Goal: Communication & Community: Answer question/provide support

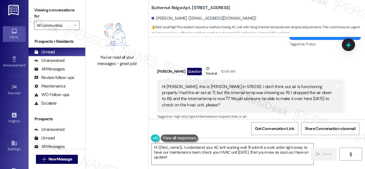
scroll to position [2893, 0]
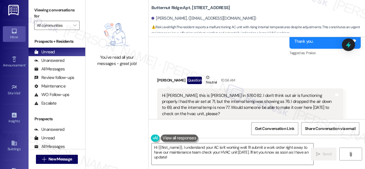
click at [245, 62] on div "Received via SMS [PERSON_NAME] Question Neutral 10:56 AM Hi [PERSON_NAME], this…" at bounding box center [256, 140] width 216 height 157
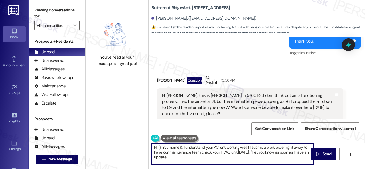
drag, startPoint x: 177, startPoint y: 159, endPoint x: 129, endPoint y: 139, distance: 52.4
click at [129, 139] on div "You've read all your messages - great job! [GEOGRAPHIC_DATA]: Apt. [STREET_ADDR…" at bounding box center [224, 84] width 279 height 169
paste textarea "ello {{first_name}}! I'm sorry to hear about the AC issue. We apologize for any…"
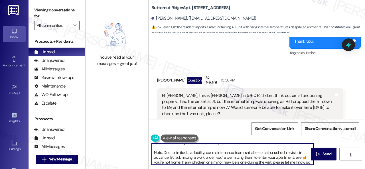
scroll to position [0, 0]
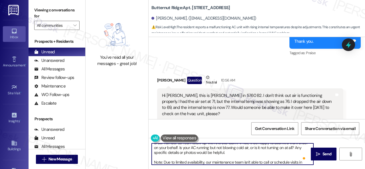
drag, startPoint x: 213, startPoint y: 148, endPoint x: 263, endPoint y: 153, distance: 50.7
click at [263, 153] on textarea "Hello {{first_name}}! I'm sorry to hear about the AC issue. We apologize for an…" at bounding box center [233, 153] width 162 height 21
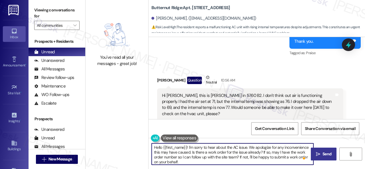
type textarea "Hello {{first_name}}! I'm sorry to hear about the AC issue. We apologize for an…"
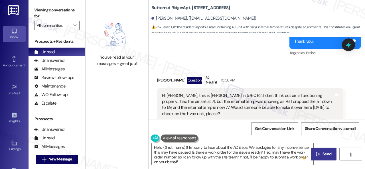
click at [326, 155] on span "Send" at bounding box center [326, 154] width 9 height 6
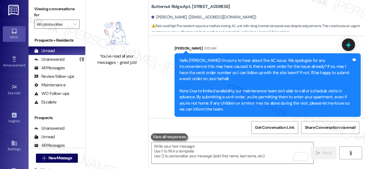
scroll to position [2, 0]
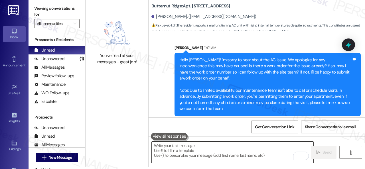
click at [198, 147] on textarea "To enrich screen reader interactions, please activate Accessibility in Grammarl…" at bounding box center [233, 152] width 162 height 21
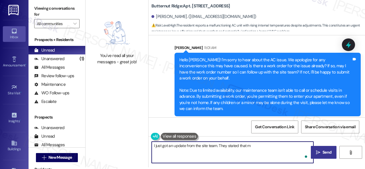
paste textarea "maintenance will be over today to handle."
click at [253, 145] on textarea "I just got an update from the site team. They stated that mmaintenance will be …" at bounding box center [233, 152] width 162 height 21
click at [188, 148] on textarea "I just got an update from the site team. They stated that maintenance will be o…" at bounding box center [233, 152] width 162 height 21
type textarea "I just got an update from the site team. They stated that maintenance will be o…"
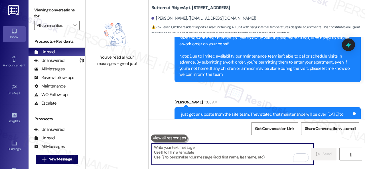
scroll to position [3312, 0]
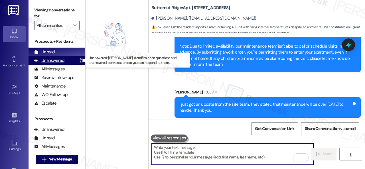
click at [53, 60] on div "Unanswered" at bounding box center [49, 61] width 30 height 6
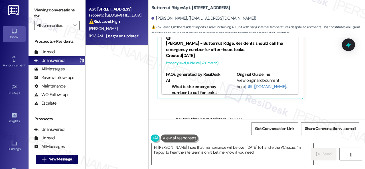
scroll to position [2989, 0]
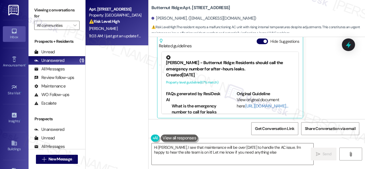
type textarea "Hi Cheryl, I see that maintenance will be over today to handle the AC issue. I'…"
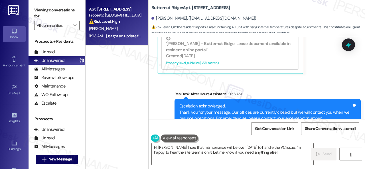
scroll to position [3075, 0]
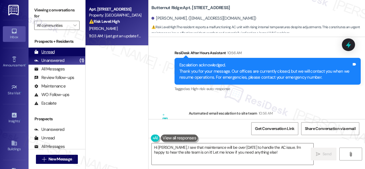
click at [50, 51] on div "Unread" at bounding box center [44, 52] width 21 height 6
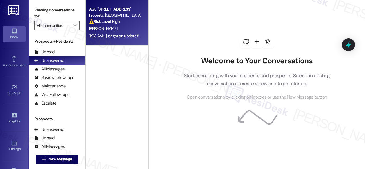
click at [122, 32] on div "[PERSON_NAME]" at bounding box center [115, 28] width 54 height 7
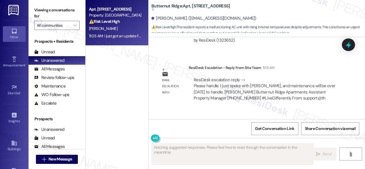
scroll to position [3253, 0]
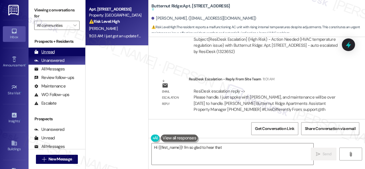
click at [54, 51] on div "Unread" at bounding box center [44, 52] width 21 height 6
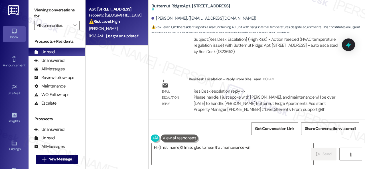
type textarea "Hi {{first_name}}! I'm so glad to hear that maintenance will"
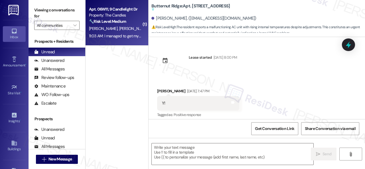
click at [131, 24] on div "🔧 Risk Level: Medium The resident initially reported an issue with Parcel Pendi…" at bounding box center [115, 22] width 53 height 6
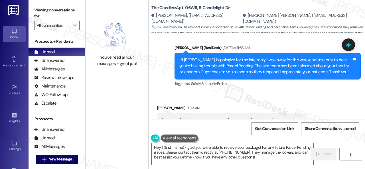
scroll to position [2307, 0]
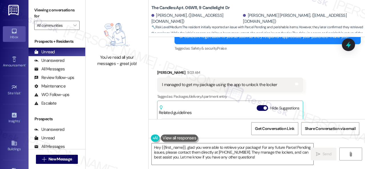
drag, startPoint x: 255, startPoint y: 158, endPoint x: 117, endPoint y: 135, distance: 140.2
click at [118, 135] on div "You've read all your messages - great job! The Candles: Apt. 06W11, 9 Candlelig…" at bounding box center [224, 84] width 279 height 169
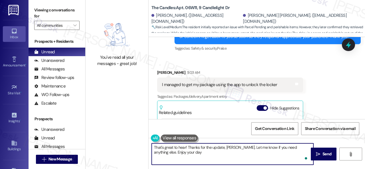
type textarea "That's great to hear! Thanks for the update, Nicholas. Let me know if you need …"
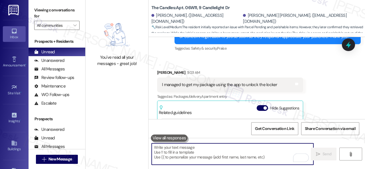
scroll to position [2364, 0]
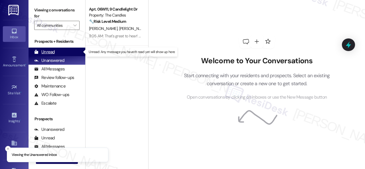
click at [48, 52] on div "Unread" at bounding box center [44, 52] width 21 height 6
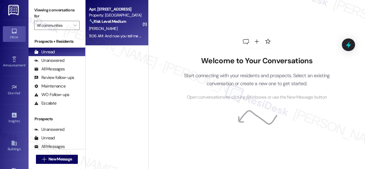
click at [121, 30] on div "C. Peskura" at bounding box center [115, 28] width 54 height 7
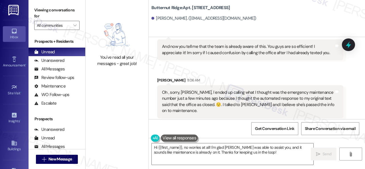
scroll to position [3499, 0]
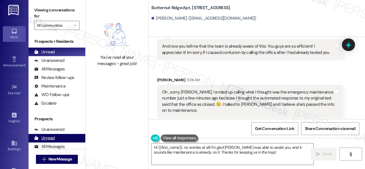
drag, startPoint x: 262, startPoint y: 152, endPoint x: 63, endPoint y: 140, distance: 199.0
click at [95, 141] on div "You've read all your messages - great job! Butternut Ridge: Apt. 5760B2, 5800 G…" at bounding box center [224, 84] width 279 height 169
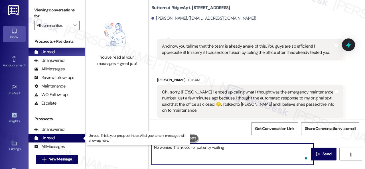
type textarea "No worries. Thank you for patiently waiting."
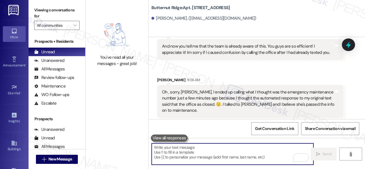
scroll to position [3499, 0]
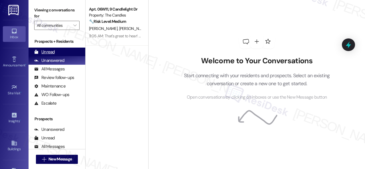
click at [52, 52] on div "Unread" at bounding box center [44, 52] width 21 height 6
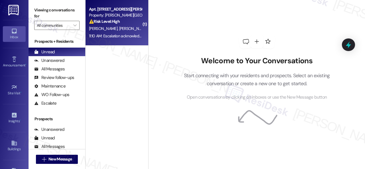
click at [129, 17] on div "Property: [PERSON_NAME][GEOGRAPHIC_DATA]" at bounding box center [115, 15] width 53 height 6
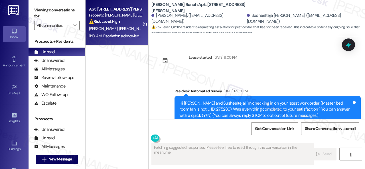
scroll to position [4538, 0]
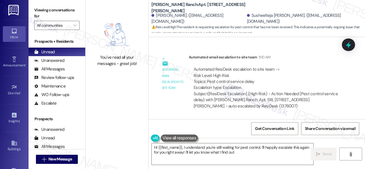
type textarea "Hi {{first_name}}, I understand you're still waiting for pest control. I'll hap…"
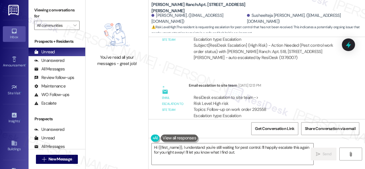
scroll to position [4281, 0]
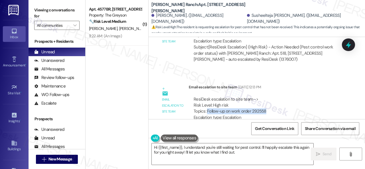
drag, startPoint x: 207, startPoint y: 80, endPoint x: 267, endPoint y: 78, distance: 59.3
click at [267, 96] on div "ResiDesk escalation to site team -> Risk Level: High risk Topics: Follow-up on …" at bounding box center [266, 108] width 145 height 25
copy div "Follow-up on work order 292558"
click at [288, 96] on div "ResiDesk escalation to site team -> Risk Level: High risk Topics: Follow-up on …" at bounding box center [266, 108] width 145 height 25
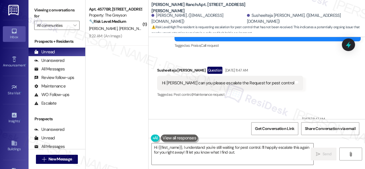
scroll to position [3939, 0]
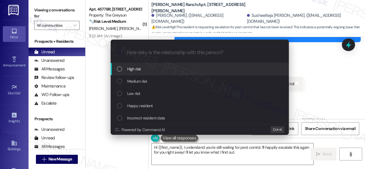
click at [135, 69] on span "High risk" at bounding box center [134, 69] width 14 height 6
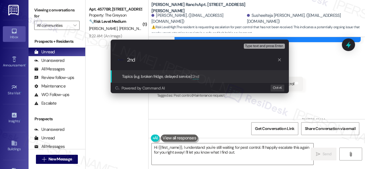
paste input "Follow-up on work order 292558"
type input "2nd Follow-up on work order 292558"
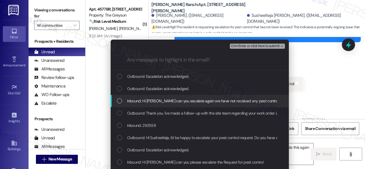
click at [165, 99] on span "Inbound: Hi Sarah can you escalate again we have not received any pest control …" at bounding box center [209, 101] width 164 height 6
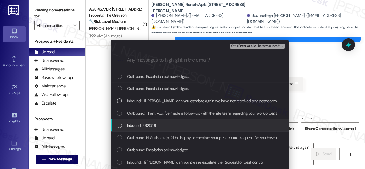
click at [152, 125] on span "Inbound: 292558" at bounding box center [141, 125] width 29 height 6
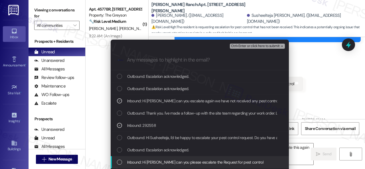
click at [157, 162] on span "Inbound: Hi sarah can you please escalate the Request for pest control" at bounding box center [195, 162] width 136 height 6
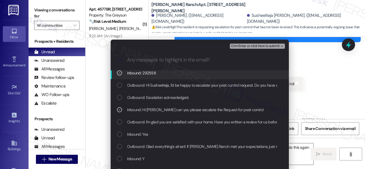
scroll to position [57, 0]
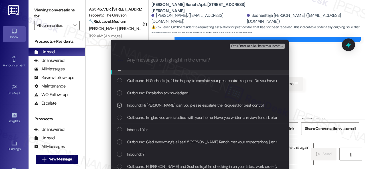
click at [250, 48] on span "Ctrl+Enter or click here to submit" at bounding box center [255, 46] width 49 height 4
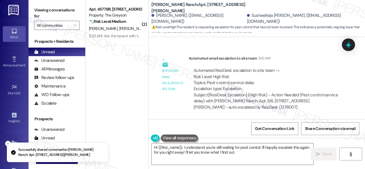
scroll to position [4373, 0]
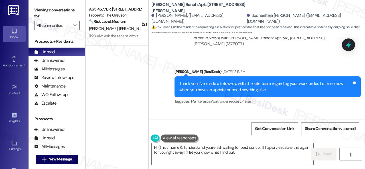
click at [252, 119] on div "Received via SMS Susheelteja Guntupalli 11:10 AM Hi Sarah can you escalate agai…" at bounding box center [245, 139] width 184 height 40
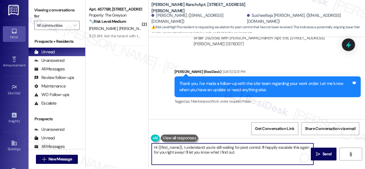
drag, startPoint x: 241, startPoint y: 154, endPoint x: 131, endPoint y: 136, distance: 111.3
click at [131, 136] on div "( 2 ) Apt. 4577BR, 4460 Mountain Laurel Road Property: The Greyson 🔧 Risk Level…" at bounding box center [224, 84] width 279 height 169
paste textarea "I haven't received a response from the site team yet, but I have made a follow-…"
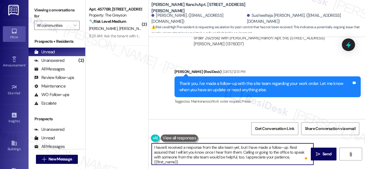
click at [270, 147] on textarea "I haven't received a response from the site team yet, but I have made a follow-…" at bounding box center [233, 153] width 162 height 21
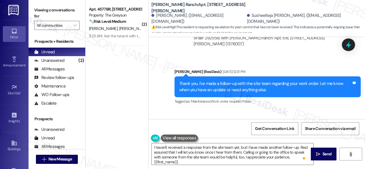
click at [131, 74] on div "( 2 ) Apt. 4577BR, 4460 Mountain Laurel Road Property: The Greyson 🔧 Risk Level…" at bounding box center [116, 64] width 63 height 129
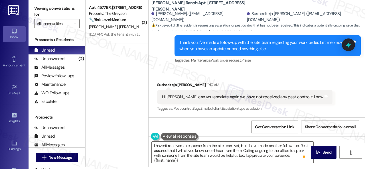
scroll to position [4384, 0]
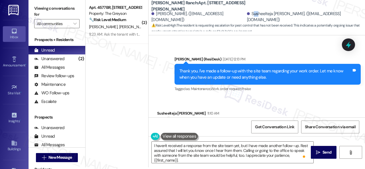
drag, startPoint x: 249, startPoint y: 16, endPoint x: 255, endPoint y: 15, distance: 5.8
click at [255, 15] on div "Susheelteja Guntupalli. (swethach296@gmail.com)" at bounding box center [304, 17] width 114 height 12
drag, startPoint x: 249, startPoint y: 17, endPoint x: 261, endPoint y: 17, distance: 12.5
click at [261, 17] on div "Susheelteja Guntupalli. (swethach296@gmail.com)" at bounding box center [304, 17] width 114 height 12
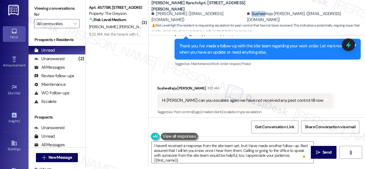
scroll to position [4441, 0]
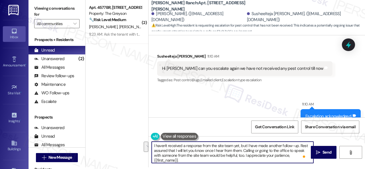
click at [288, 158] on textarea "I haven't received a response from the site team yet, but I have made another f…" at bounding box center [233, 152] width 162 height 21
type textarea "I haven't received a response from the site team yet, but I have made another f…"
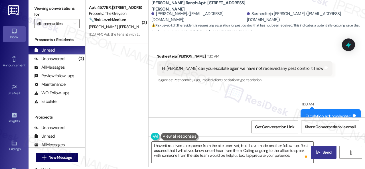
click at [318, 152] on icon "" at bounding box center [318, 152] width 4 height 5
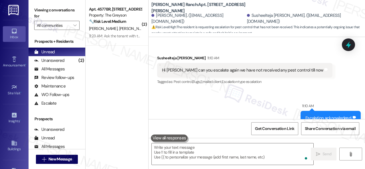
scroll to position [4373, 0]
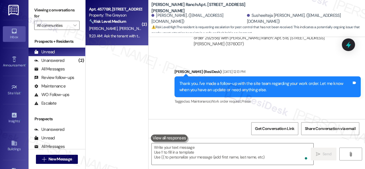
click at [135, 28] on div "H. Hughes M. Seward" at bounding box center [115, 28] width 54 height 7
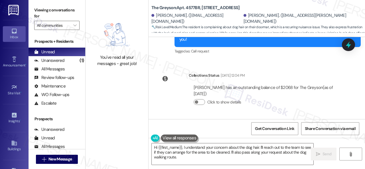
scroll to position [8069, 0]
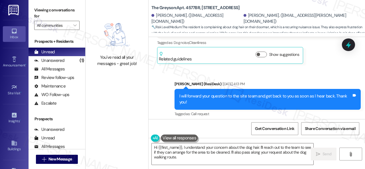
scroll to position [8097, 0]
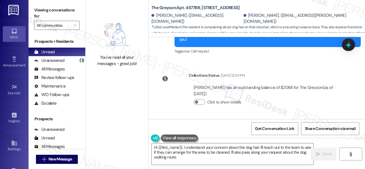
click at [237, 80] on div "Meca Seward has an outstanding balance of $2068 for The Greyson (as of Aug 04, …" at bounding box center [266, 96] width 154 height 33
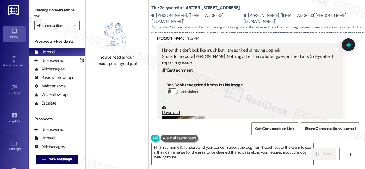
scroll to position [8211, 0]
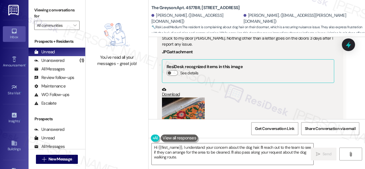
click at [181, 100] on button "Zoom image" at bounding box center [183, 125] width 43 height 57
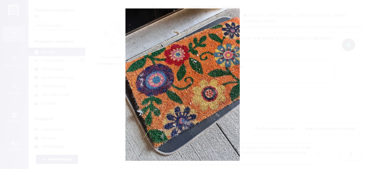
click at [209, 100] on button "Unzoom image" at bounding box center [182, 84] width 365 height 169
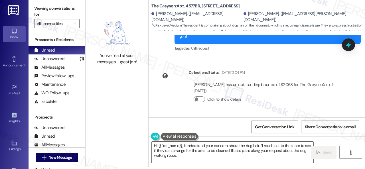
scroll to position [8097, 0]
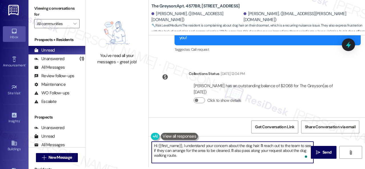
drag, startPoint x: 182, startPoint y: 146, endPoint x: 141, endPoint y: 145, distance: 41.3
click at [141, 145] on div "You've read all your messages - great job! The Greyson: Apt. 4577BR, 4460 Mount…" at bounding box center [224, 82] width 279 height 169
drag, startPoint x: 250, startPoint y: 146, endPoint x: 253, endPoint y: 157, distance: 11.2
click at [253, 157] on textarea "Hello Meca, I understand your concern about the dog hair. I'll reach out to the…" at bounding box center [233, 152] width 162 height 21
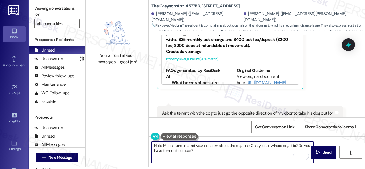
scroll to position [8382, 0]
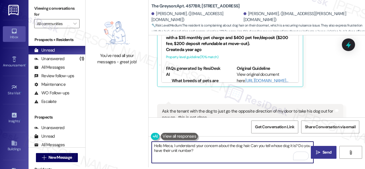
type textarea "Hello Meca, I understand your concern about the dog hair. Can you tell whose do…"
click at [316, 152] on icon "" at bounding box center [318, 152] width 4 height 5
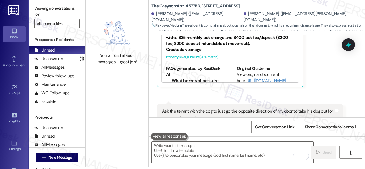
scroll to position [8382, 0]
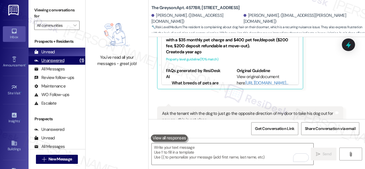
click at [54, 62] on div "Unanswered" at bounding box center [49, 61] width 30 height 6
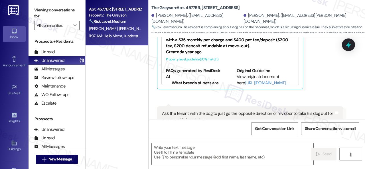
type textarea "Fetching suggested responses. Please feel free to read through the conversation…"
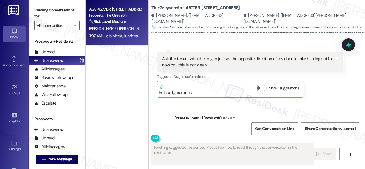
scroll to position [2, 0]
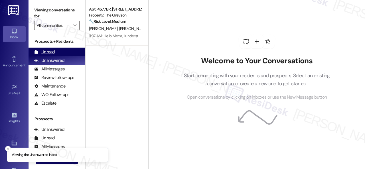
click at [50, 52] on div "Unread" at bounding box center [44, 52] width 21 height 6
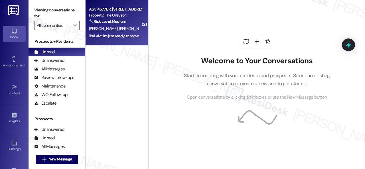
click at [133, 23] on div "🔧 Risk Level: Medium The resident is complaining about dog hair near their door…" at bounding box center [115, 22] width 53 height 6
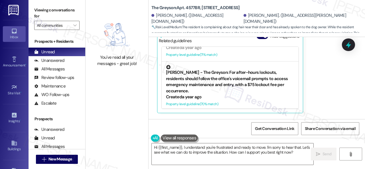
scroll to position [8560, 0]
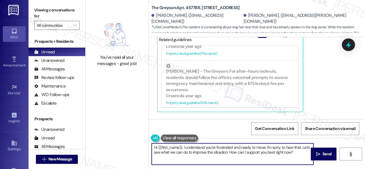
drag, startPoint x: 153, startPoint y: 147, endPoint x: 302, endPoint y: 164, distance: 149.7
click at [304, 165] on div "Hi {{first_name}}, I understand you're frustrated and ready to move. I'm sorry …" at bounding box center [232, 154] width 162 height 22
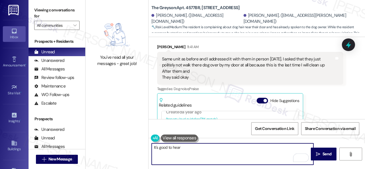
scroll to position [8474, 0]
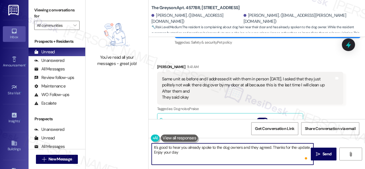
type textarea "It's good to hear you already spoke to the dog owners and they agreed. Thanks f…"
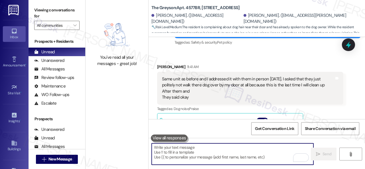
scroll to position [8559, 0]
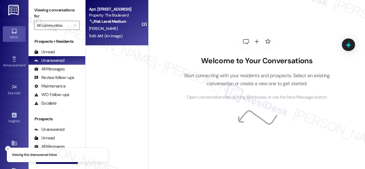
click at [131, 27] on div "[PERSON_NAME]" at bounding box center [115, 28] width 54 height 7
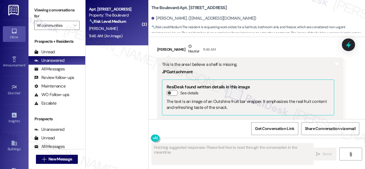
scroll to position [1104, 0]
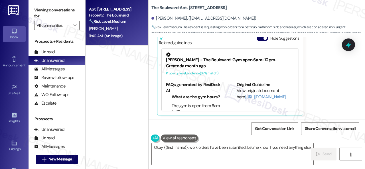
type textarea "Okay {{first_name}}, work orders have been submitted. Let me know if you need a…"
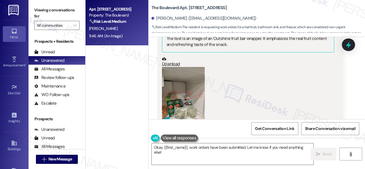
scroll to position [990, 0]
click at [184, 96] on button "Zoom image" at bounding box center [183, 95] width 43 height 57
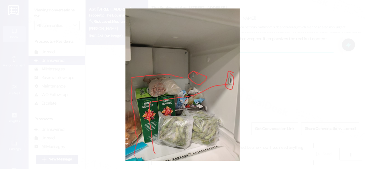
click at [205, 93] on button "Unzoom image" at bounding box center [182, 84] width 365 height 169
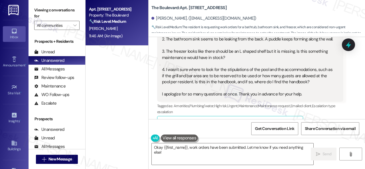
scroll to position [78, 0]
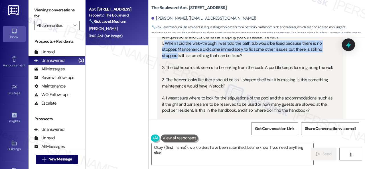
drag, startPoint x: 177, startPoint y: 56, endPoint x: 164, endPoint y: 42, distance: 18.9
click at [164, 42] on div "Hello [PERSON_NAME]. My name is [PERSON_NAME] and I am a newer resident in 5313…" at bounding box center [248, 77] width 172 height 98
click at [184, 48] on div "Hello [PERSON_NAME]. My name is [PERSON_NAME] and I am a newer resident in 5313…" at bounding box center [248, 77] width 172 height 98
drag, startPoint x: 165, startPoint y: 43, endPoint x: 177, endPoint y: 56, distance: 17.2
click at [177, 56] on div "Hello [PERSON_NAME]. My name is [PERSON_NAME] and I am a newer resident in 5313…" at bounding box center [248, 77] width 172 height 98
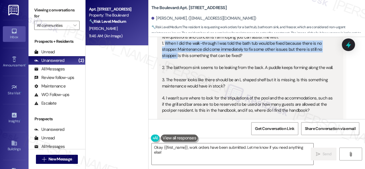
copy div "When I did the walk-through I was told the bath tub would be fixed because ther…"
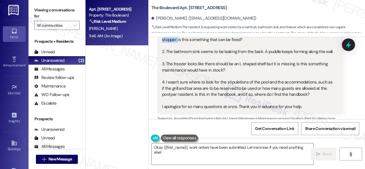
scroll to position [85, 0]
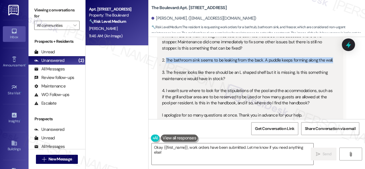
drag, startPoint x: 165, startPoint y: 61, endPoint x: 330, endPoint y: 61, distance: 165.0
click at [330, 61] on div "Hello [PERSON_NAME]. My name is [PERSON_NAME] and I am a newer resident in 5313…" at bounding box center [247, 70] width 173 height 98
copy div "The bathroom sink seems to be leaking from the back. A puddle keeps forming alo…"
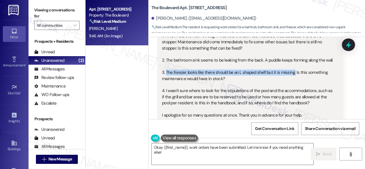
drag, startPoint x: 166, startPoint y: 73, endPoint x: 292, endPoint y: 72, distance: 125.4
click at [292, 72] on div "Hello [PERSON_NAME]. My name is [PERSON_NAME] and I am a newer resident in 5313…" at bounding box center [248, 70] width 172 height 98
copy div "The freezer looks like there should be an L shaped shelf but it is missing."
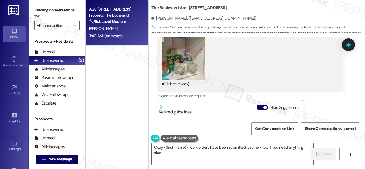
scroll to position [1026, 0]
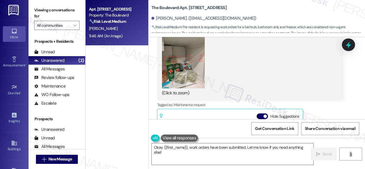
click at [181, 77] on button "Zoom image" at bounding box center [183, 59] width 43 height 57
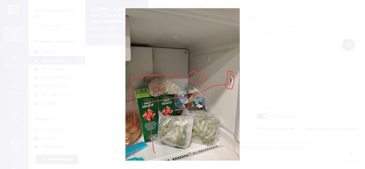
click at [341, 72] on button "Unzoom image" at bounding box center [182, 84] width 365 height 169
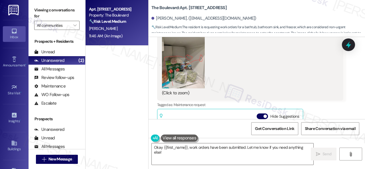
click at [185, 72] on button "Zoom image" at bounding box center [183, 59] width 43 height 57
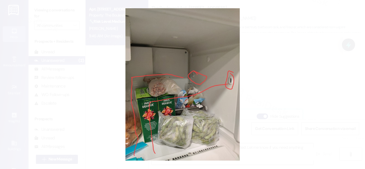
click at [205, 97] on button "Unzoom image" at bounding box center [182, 84] width 365 height 169
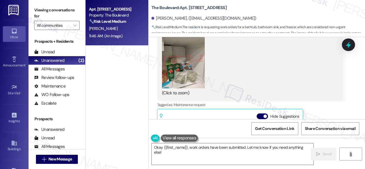
click at [335, 93] on div "Tags and notes" at bounding box center [337, 29] width 4 height 133
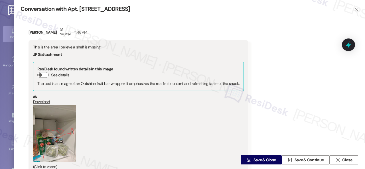
scroll to position [1104, 0]
click at [341, 162] on span "Close" at bounding box center [347, 160] width 12 height 6
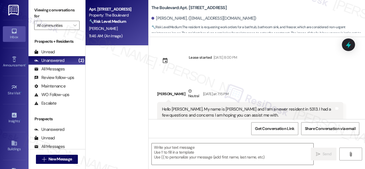
scroll to position [1104, 0]
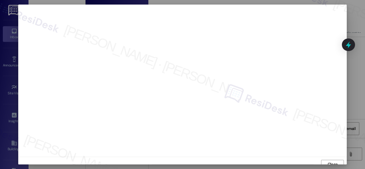
scroll to position [4, 0]
type textarea "Hi [PERSON_NAME], I'll help right away! I've received confirmation to submit th…"
click at [329, 160] on span "Close" at bounding box center [332, 160] width 10 height 6
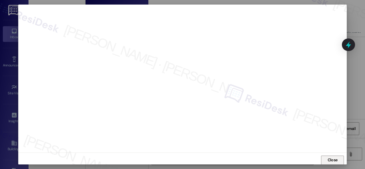
click at [326, 163] on span "Close" at bounding box center [332, 160] width 12 height 9
click at [329, 159] on span "Close" at bounding box center [332, 160] width 10 height 6
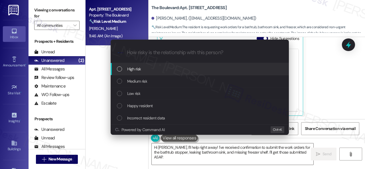
click at [132, 70] on span "High risk" at bounding box center [134, 69] width 14 height 6
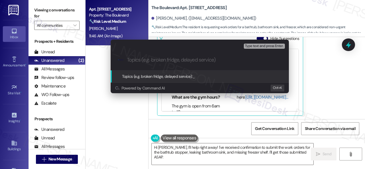
paste input "Work Orders filed by ResiDesk 293314, 293315 & 293317"
type input "Work Orders filed by ResiDesk 293314, 293315 & 293317"
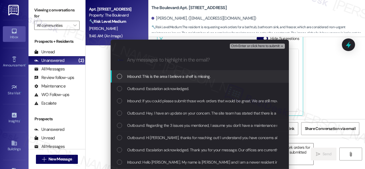
click at [158, 77] on span "Inbound: This is the area I believe a shelf is missing." at bounding box center [169, 76] width 84 height 6
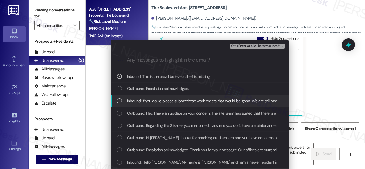
click at [153, 102] on span "Inbound: If you could please submit those work orders that would be great. We a…" at bounding box center [311, 101] width 369 height 6
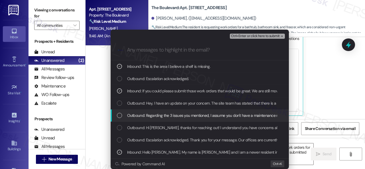
scroll to position [15, 0]
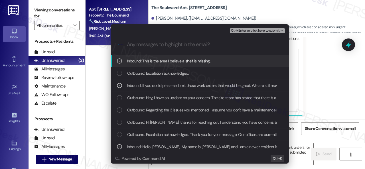
click at [241, 30] on span "Ctrl+Enter or click here to submit" at bounding box center [255, 31] width 49 height 4
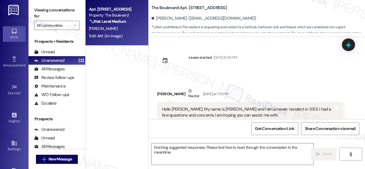
scroll to position [1104, 0]
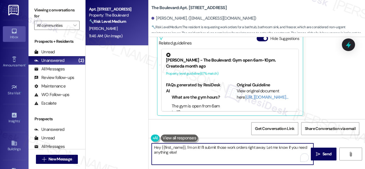
drag, startPoint x: 157, startPoint y: 144, endPoint x: 108, endPoint y: 131, distance: 50.7
click at [108, 131] on div "Apt. 5313, 4800 Skyline Dr Property: The Boulevard 🔧 Risk Level: Medium The res…" at bounding box center [224, 84] width 279 height 169
paste textarea "Thank you. I've submitted work orders on your behalf and notified the site team…"
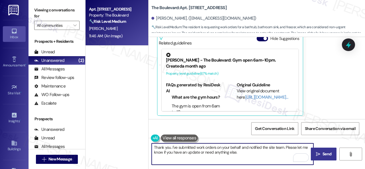
type textarea "Thank you. I've submitted work orders on your behalf and notified the site team…"
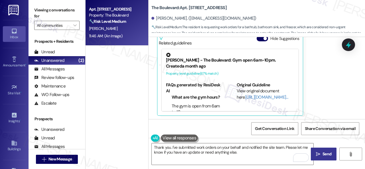
click at [323, 155] on span "Send" at bounding box center [326, 154] width 9 height 6
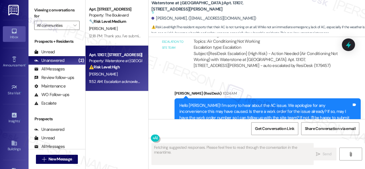
scroll to position [3069, 0]
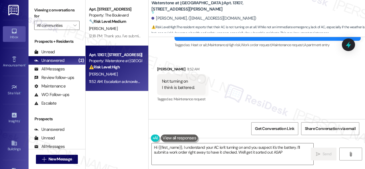
type textarea "Hi {{first_name}}, I understand your AC isn't turning on and you suspect it's t…"
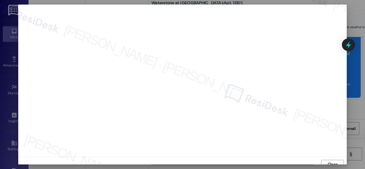
scroll to position [4, 0]
click at [332, 160] on span "Close" at bounding box center [332, 160] width 10 height 6
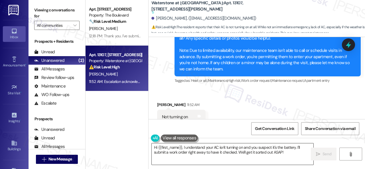
scroll to position [3069, 0]
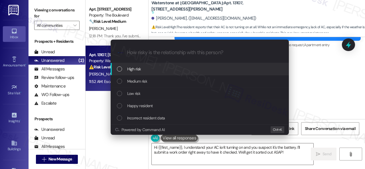
click at [132, 70] on span "High risk" at bounding box center [134, 69] width 14 height 6
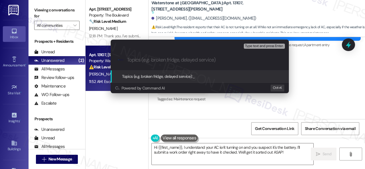
paste input "Work Order filed by ResiDesk 293319"
type input "Work Order filed by ResiDesk 293319"
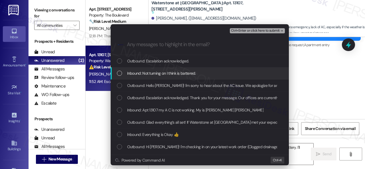
click at [134, 76] on span "Inbound: Not turning on I think is battered." at bounding box center [161, 73] width 69 height 6
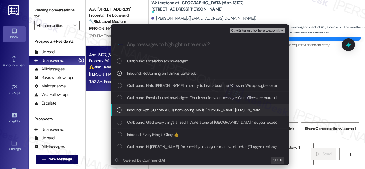
click at [142, 113] on span "Inbound: Apt 13107 my A C is not working. My is SHERIFAT OYEFESO mason Rd" at bounding box center [195, 110] width 137 height 6
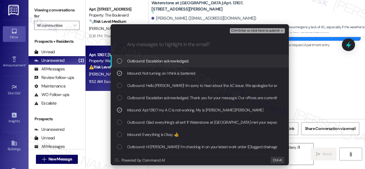
click at [243, 33] on span "Ctrl+Enter or click here to submit" at bounding box center [255, 31] width 49 height 4
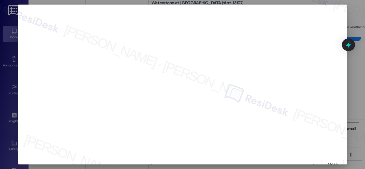
scroll to position [4, 0]
click at [332, 163] on span "Close" at bounding box center [332, 160] width 10 height 6
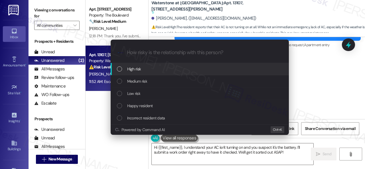
click at [131, 68] on span "High risk" at bounding box center [134, 69] width 14 height 6
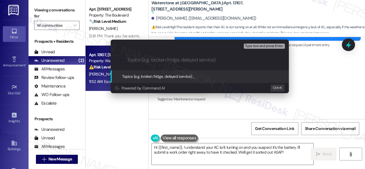
paste input "Work Order filed by ResiDesk 293319"
type input "Work Order filed by ResiDesk 293319"
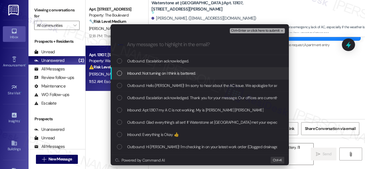
click at [168, 76] on span "Inbound: Not turning on I think is battered." at bounding box center [161, 73] width 69 height 6
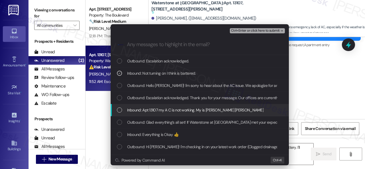
click at [165, 113] on span "Inbound: Apt 13107 my A C is not working. My is SHERIFAT OYEFESO mason Rd" at bounding box center [195, 110] width 137 height 6
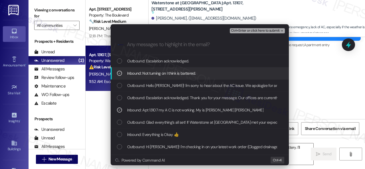
click at [239, 33] on span "Ctrl+Enter or click here to submit" at bounding box center [255, 31] width 49 height 4
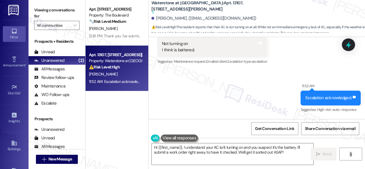
scroll to position [3126, 0]
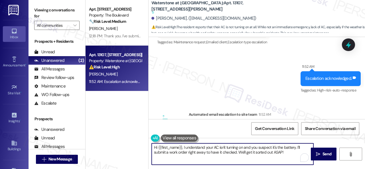
drag, startPoint x: 295, startPoint y: 155, endPoint x: 119, endPoint y: 138, distance: 176.3
click at [119, 138] on div "Apt. 5313, 4800 Skyline Dr Property: The Boulevard 🔧 Risk Level: Medium The res…" at bounding box center [224, 84] width 279 height 169
paste textarea "Thank you. I've submitted a work order on your behalf and notified the site tea…"
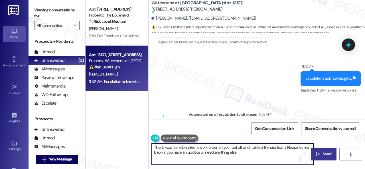
type textarea "Thank you. I've submitted a work order on your behalf and notified the site tea…"
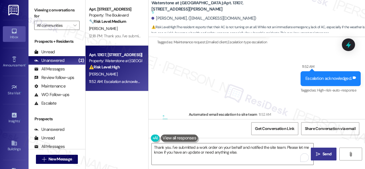
click at [323, 153] on span "Send" at bounding box center [326, 154] width 9 height 6
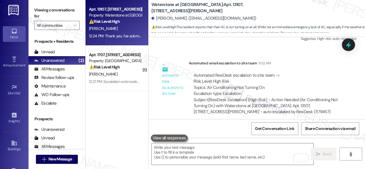
scroll to position [3166, 0]
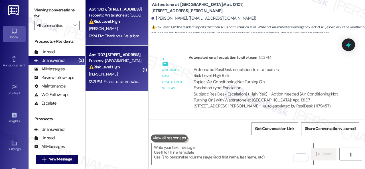
click at [125, 72] on div "[PERSON_NAME]" at bounding box center [115, 74] width 54 height 7
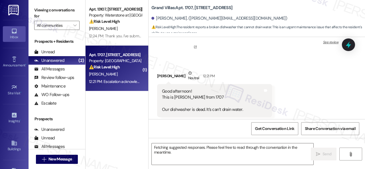
scroll to position [101, 0]
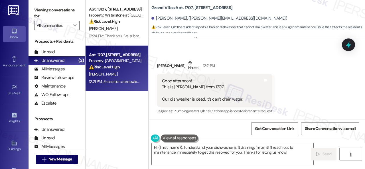
click at [256, 64] on div "Eduard Shigapov Neutral 12:21 PM" at bounding box center [214, 67] width 115 height 14
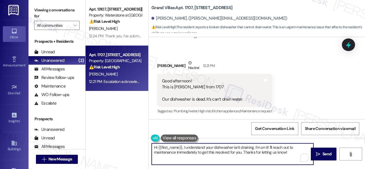
drag, startPoint x: 255, startPoint y: 148, endPoint x: 291, endPoint y: 159, distance: 38.1
click at [291, 159] on textarea "Hi {{first_name}}, I understand your dishwasher isn't draining. I'm on it! I'll…" at bounding box center [233, 153] width 162 height 21
paste textarea "s there already a work order for the issue? If so, may I have the work order nu…"
click at [255, 148] on textarea "Hi {{first_name}}, I understand your dishwasher isn't draining. Is there alread…" at bounding box center [233, 153] width 162 height 21
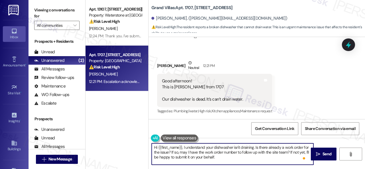
scroll to position [14, 0]
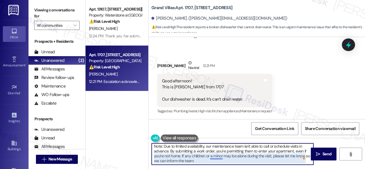
click at [217, 156] on textarea "Hi {{first_name}}, I understand your dishwasher isn't draining. Is there alread…" at bounding box center [233, 153] width 162 height 21
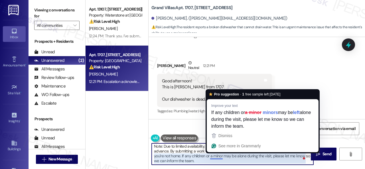
click at [217, 158] on textarea "Hi {{first_name}}, I understand your dishwasher isn't draining. Is there alread…" at bounding box center [233, 153] width 162 height 21
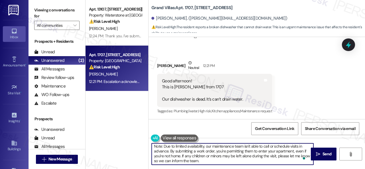
click at [225, 156] on textarea "Hi {{first_name}}, I understand your dishwasher isn't draining. Is there alread…" at bounding box center [233, 153] width 162 height 21
paste textarea "will be left alone during the visit, please notify me"
drag, startPoint x: 182, startPoint y: 155, endPoint x: 205, endPoint y: 163, distance: 24.9
click at [205, 163] on textarea "Hi {{first_name}}, I understand your dishwasher isn't draining. Is there alread…" at bounding box center [233, 153] width 162 height 21
click at [242, 160] on textarea "Hi {{first_name}}, I understand your dishwasher isn't draining. Is there alread…" at bounding box center [233, 153] width 162 height 21
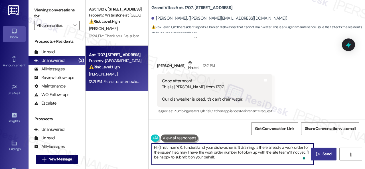
type textarea "Hi {{first_name}}, I understand your dishwasher isn't draining. Is there alread…"
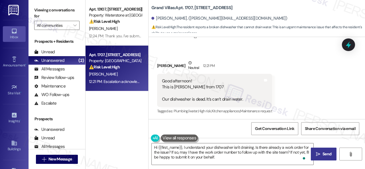
click at [322, 154] on span "Send" at bounding box center [326, 154] width 9 height 6
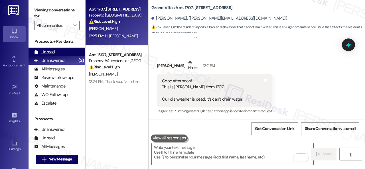
click at [49, 53] on div "Unread" at bounding box center [44, 52] width 21 height 6
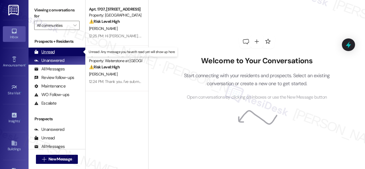
click at [54, 52] on div "Unread" at bounding box center [44, 52] width 21 height 6
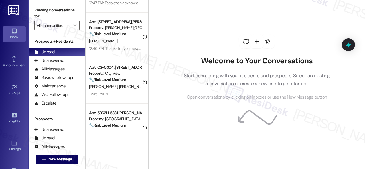
scroll to position [85, 0]
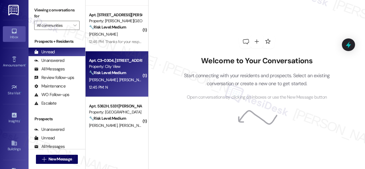
click at [123, 76] on div "🔧 Risk Level: Medium The resident responded negatively to a follow-up on a work…" at bounding box center [115, 73] width 53 height 6
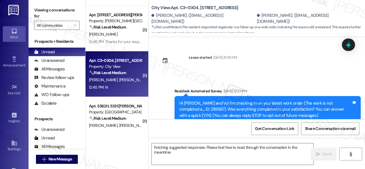
scroll to position [1098, 0]
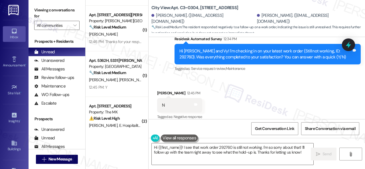
drag, startPoint x: 152, startPoint y: 57, endPoint x: 180, endPoint y: 36, distance: 35.1
click at [152, 57] on div "Sent via SMS [PERSON_NAME] (ResiDesk) [DATE] 4:20 PM I understand the window wo…" at bounding box center [256, 23] width 216 height 108
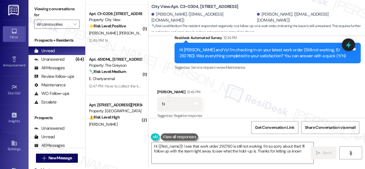
scroll to position [2, 0]
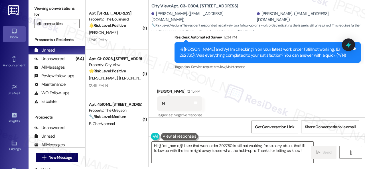
click at [171, 66] on div "Survey, sent via SMS Residesk Automated Survey 12:34 PM Hi [PERSON_NAME] and Vy…" at bounding box center [267, 53] width 195 height 46
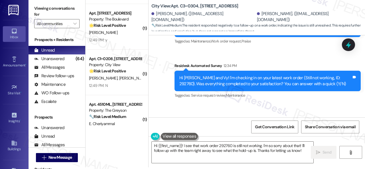
click at [215, 91] on div "Tagged as: Service request review , Click to highlight conversations about Serv…" at bounding box center [267, 95] width 186 height 8
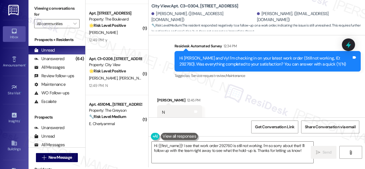
scroll to position [1098, 0]
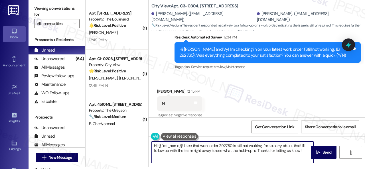
click at [225, 149] on textarea "Hi {{first_name}}! I see that work order 292760 is still not working. I'm so so…" at bounding box center [233, 152] width 162 height 21
paste textarea "I'm sorry that the work order wasn't completed to your satisfaction. Can you pl…"
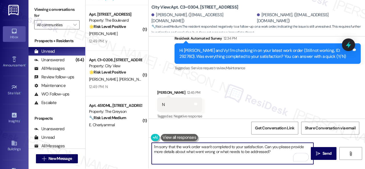
scroll to position [2, 0]
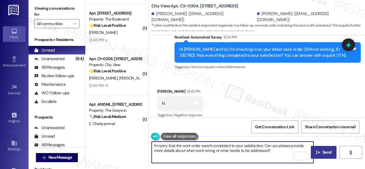
type textarea "I'm sorry that the work order wasn't completed to your satisfaction. Can you pl…"
click at [321, 154] on span "Send" at bounding box center [326, 152] width 11 height 6
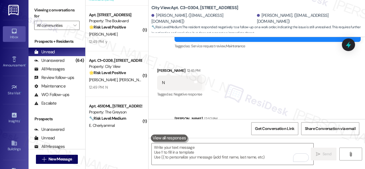
scroll to position [1144, 0]
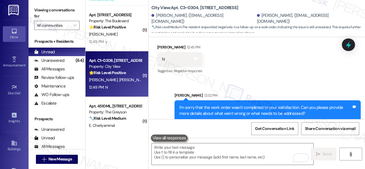
click at [123, 85] on div "12:49 PM: N 12:49 PM: N" at bounding box center [115, 87] width 54 height 7
type textarea "Fetching suggested responses. Please feel free to read through the conversation…"
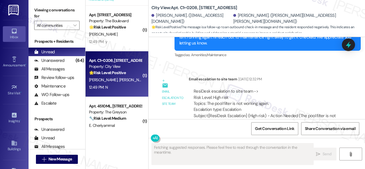
scroll to position [1433, 0]
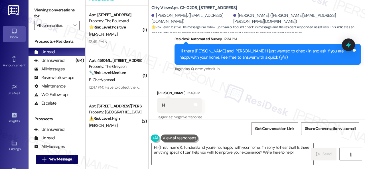
click at [165, 77] on div "Received via SMS Joseph Butler 12:49 PM N Tags and notes Tagged as: Negative re…" at bounding box center [256, 101] width 216 height 48
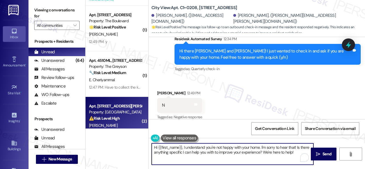
drag, startPoint x: 298, startPoint y: 152, endPoint x: 118, endPoint y: 121, distance: 182.5
click at [117, 121] on div "( 1 ) Apt. 2405, 1805 S Egret Bay Blvd Property: Tuscan Lakes II 🔧 Risk Level: …" at bounding box center [224, 84] width 279 height 169
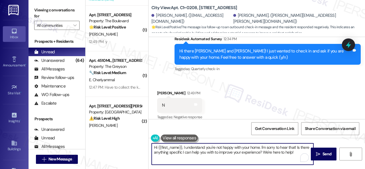
paste textarea "Thank you for sharing your feedback. We're here to help improve your experience…"
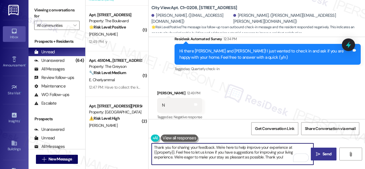
type textarea "Thank you for sharing your feedback. We're here to help improve your experience…"
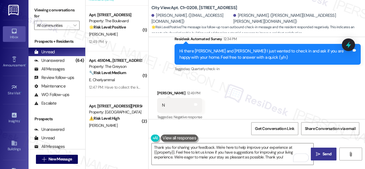
click at [317, 156] on span " Send" at bounding box center [324, 154] width 18 height 6
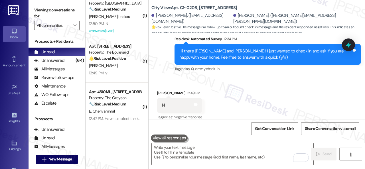
scroll to position [0, 0]
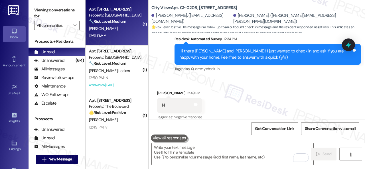
click at [120, 32] on div "C. Haller" at bounding box center [115, 28] width 54 height 7
type textarea "Fetching suggested responses. Please feel free to read through the conversation…"
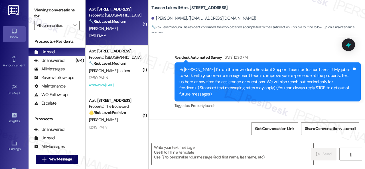
type textarea "Fetching suggested responses. Please feel free to read through the conversation…"
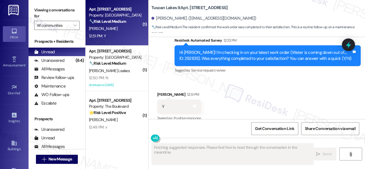
scroll to position [3043, 0]
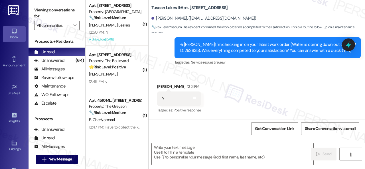
click at [164, 69] on div "Survey, sent via SMS Residesk Automated Survey 12:32 PM Hi Cynthia! I'm checkin…" at bounding box center [256, 44] width 216 height 54
click at [195, 149] on textarea at bounding box center [233, 153] width 162 height 21
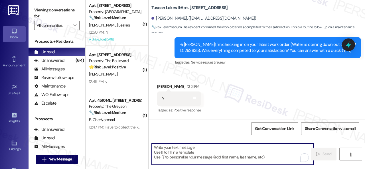
paste textarea "Glad to hear things are all set! If {{property}} met your expectations, please …"
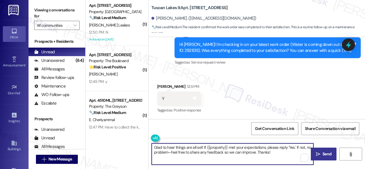
type textarea "Glad to hear things are all set! If {{property}} met your expectations, please …"
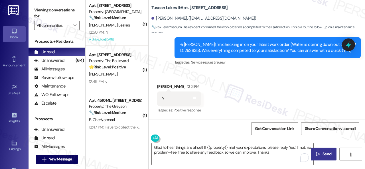
click at [324, 152] on span "Send" at bounding box center [326, 154] width 9 height 6
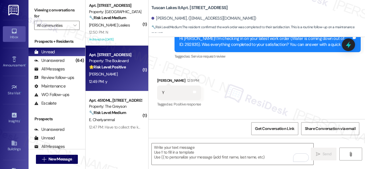
click at [128, 75] on div "S. Rose" at bounding box center [115, 74] width 54 height 7
type textarea "Fetching suggested responses. Please feel free to read through the conversation…"
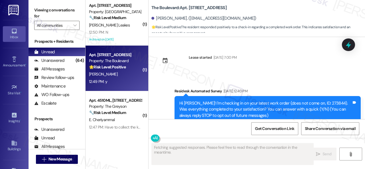
scroll to position [2585, 0]
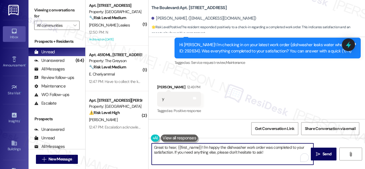
drag, startPoint x: 274, startPoint y: 153, endPoint x: 120, endPoint y: 132, distance: 155.6
click at [120, 132] on div "( 1 ) Apt. 701, 1550 Katy Gap Rd Property: Grand Villas 🔧 Risk Level: Medium Th…" at bounding box center [224, 84] width 279 height 169
paste textarea "lad to hear things are all set! If {{property}} met your expectations, please r…"
type textarea "Glad to hear things are all set! If {{property}} met your expectations, please …"
click at [324, 150] on button " Send" at bounding box center [324, 154] width 26 height 13
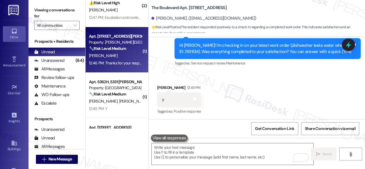
scroll to position [114, 0]
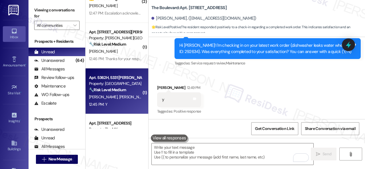
click at [121, 101] on div "12:45 PM: Y 12:45 PM: Y" at bounding box center [115, 104] width 54 height 7
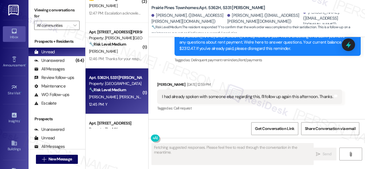
scroll to position [1246, 0]
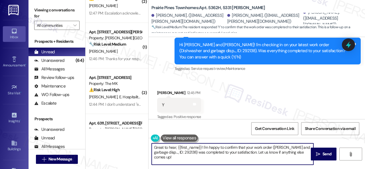
drag, startPoint x: 139, startPoint y: 144, endPoint x: 127, endPoint y: 137, distance: 13.8
click at [127, 137] on div "( 1 ) Apt. 701, 1550 Katy Gap Rd Property: Grand Villas 🔧 Risk Level: Medium Th…" at bounding box center [224, 84] width 279 height 169
paste textarea "lad to hear things are all set! If {{property}} met your expectations, please r…"
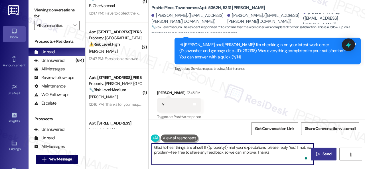
type textarea "Glad to hear things are all set! If {{property}} met your expectations, please …"
click at [316, 152] on icon "" at bounding box center [318, 154] width 4 height 5
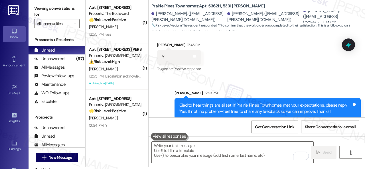
scroll to position [0, 0]
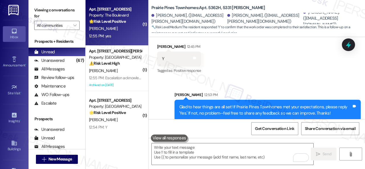
click at [129, 34] on div "12:55 PM: yes 12:55 PM: yes" at bounding box center [115, 35] width 54 height 7
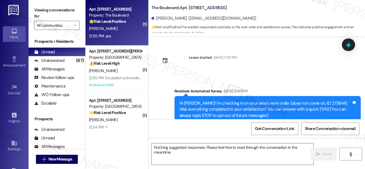
scroll to position [2687, 0]
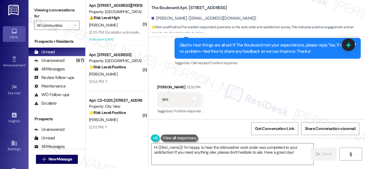
click at [175, 77] on div "Received via SMS Shoshana Rose 12:55 PM yes Tags and notes Tagged as: Positive …" at bounding box center [256, 95] width 216 height 48
click at [232, 152] on textarea "Hi {{first_name}}! I'm happy to hear the dishwasher work order was completed to…" at bounding box center [233, 153] width 162 height 21
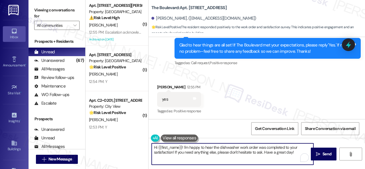
paste textarea "I'm glad you are satisfied with your home. Have you written a review for us bef…"
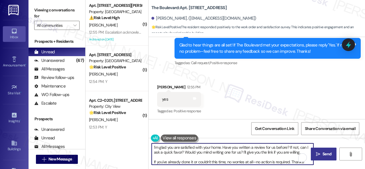
type textarea "I'm glad you are satisfied with your home. Have you written a review for us bef…"
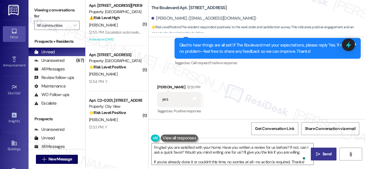
click at [318, 153] on span " Send" at bounding box center [324, 154] width 18 height 6
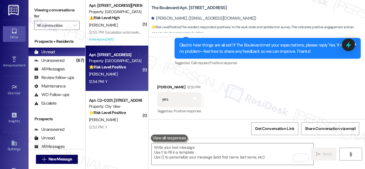
click at [118, 86] on div "Apt. 2405, 1805 S Egret Bay Blvd Property: Tuscan Lakes II 🌟 Risk Level: Positi…" at bounding box center [116, 69] width 63 height 46
type textarea "Fetching suggested responses. Please feel free to read through the conversation…"
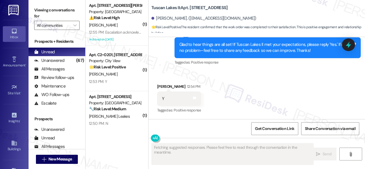
scroll to position [3146, 0]
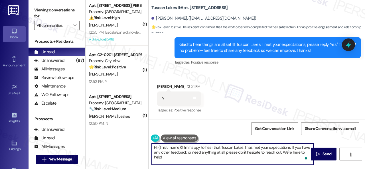
drag, startPoint x: 172, startPoint y: 158, endPoint x: 125, endPoint y: 143, distance: 49.2
click at [125, 143] on div "( 1 ) Apt. 206, 201 Courtright East Road Property: Overland Park ⚠️ Risk Level:…" at bounding box center [224, 84] width 279 height 169
paste textarea "I'm glad you are satisfied with your home. Have you written a review for us bef…"
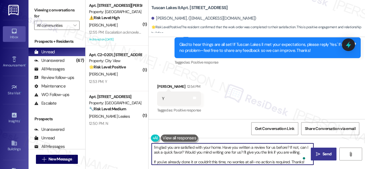
type textarea "I'm glad you are satisfied with your home. Have you written a review for us bef…"
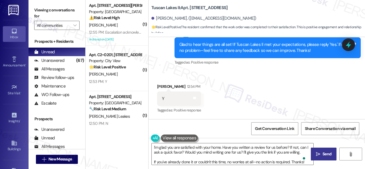
click at [322, 152] on span "Send" at bounding box center [326, 154] width 9 height 6
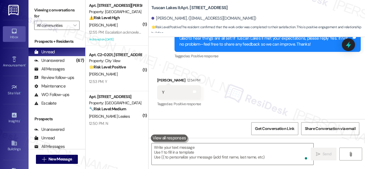
scroll to position [3146, 0]
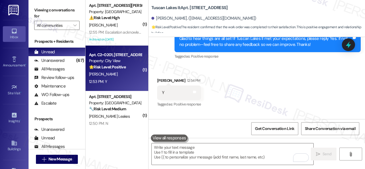
click at [111, 83] on div "12:53 PM: Y 12:53 PM: Y" at bounding box center [115, 81] width 54 height 7
type textarea "Fetching suggested responses. Please feel free to read through the conversation…"
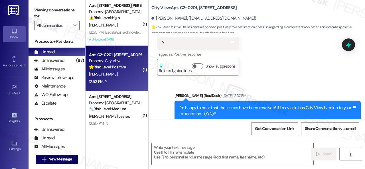
type textarea "Fetching suggested responses. Please feel free to read through the conversation…"
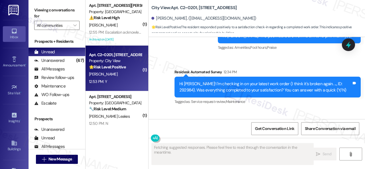
scroll to position [1782, 0]
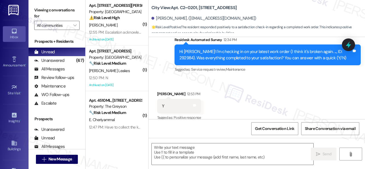
drag, startPoint x: 164, startPoint y: 61, endPoint x: 169, endPoint y: 70, distance: 11.1
click at [164, 61] on div "Sent via SMS Sarah (ResiDesk) Jun 04, 2025 at 11:13 AM Hi Joshua! The pool hour…" at bounding box center [256, 27] width 216 height 102
click at [181, 149] on textarea at bounding box center [233, 153] width 162 height 21
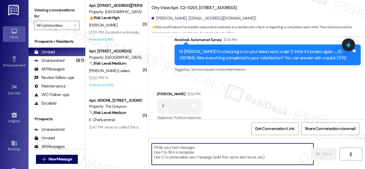
paste textarea "Glad to hear things are all set! If {{property}} met your expectations, please …"
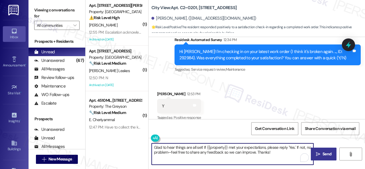
type textarea "Glad to hear things are all set! If {{property}} met your expectations, please …"
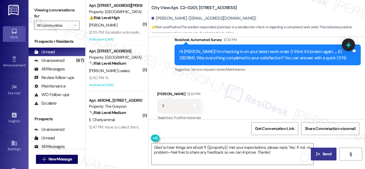
click at [323, 152] on span "Send" at bounding box center [326, 154] width 9 height 6
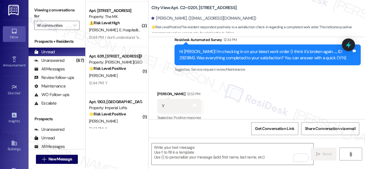
scroll to position [228, 0]
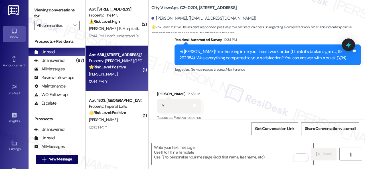
click at [117, 78] on div "K. Thomas" at bounding box center [115, 74] width 54 height 7
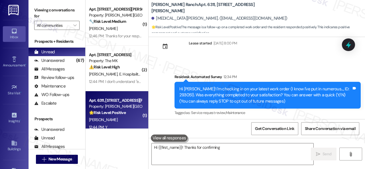
scroll to position [64, 0]
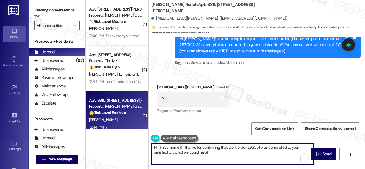
drag, startPoint x: 216, startPoint y: 154, endPoint x: 104, endPoint y: 129, distance: 114.9
click at [104, 129] on div "( 1 ) Apt. 4510ML, 4460 Mountain Laurel Road Property: The Greyson 🔧 Risk Level…" at bounding box center [224, 84] width 279 height 169
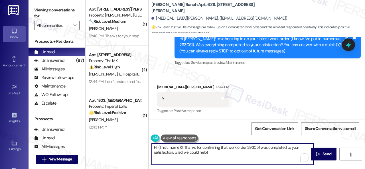
paste textarea "Glad to hear things are all set! If {{property}} met your expectations, please …"
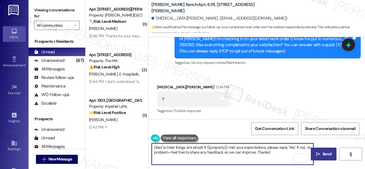
type textarea "Glad to hear things are all set! If {{property}} met your expectations, please …"
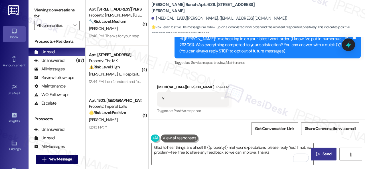
click at [324, 154] on span "Send" at bounding box center [326, 154] width 9 height 6
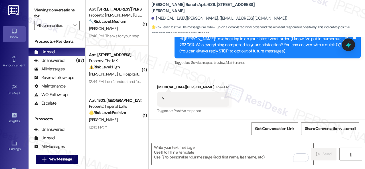
type textarea "Fetching suggested responses. Please feel free to read through the conversation…"
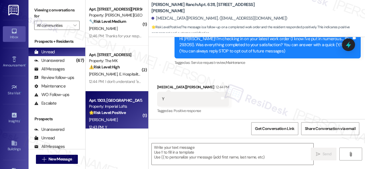
click at [116, 113] on strong "🌟 Risk Level: Positive" at bounding box center [107, 112] width 37 height 5
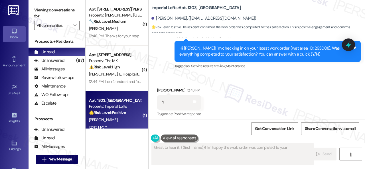
scroll to position [407, 0]
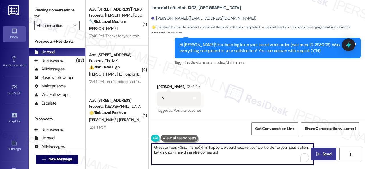
drag, startPoint x: 232, startPoint y: 151, endPoint x: 100, endPoint y: 139, distance: 133.1
click at [100, 139] on div "( 1 ) Apt. 4510ML, 4460 Mountain Laurel Road Property: The Greyson 🔧 Risk Level…" at bounding box center [224, 84] width 279 height 169
paste textarea "lad to hear things are all set! If {{property}} met your expectations, please r…"
type textarea "Glad to hear things are all set! If {{property}} met your expectations, please …"
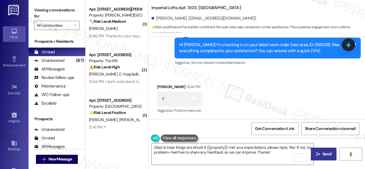
click at [323, 151] on span "Send" at bounding box center [326, 154] width 9 height 6
type textarea "Great to hear, {{first_name}}! I'm happy we could resolve your work order to yo…"
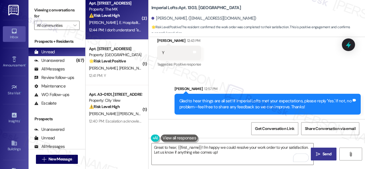
scroll to position [285, 0]
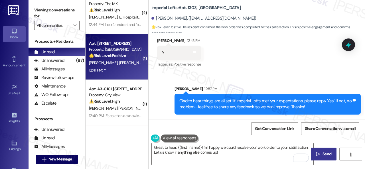
click at [124, 70] on div "12:41 PM: Y 12:41 PM: Y" at bounding box center [115, 70] width 54 height 7
type textarea "Fetching suggested responses. Please feel free to read through the conversation…"
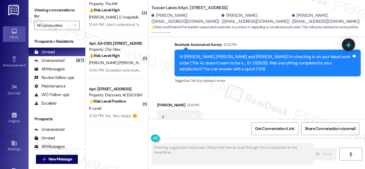
scroll to position [2, 0]
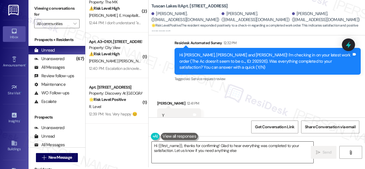
type textarea "Hi {{first_name}}, thanks for confirming! Glad to hear everything was completed…"
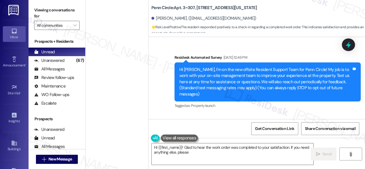
scroll to position [1746, 0]
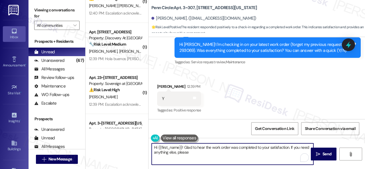
drag, startPoint x: 241, startPoint y: 152, endPoint x: 139, endPoint y: 146, distance: 102.8
click at [139, 146] on div "( 1 ) Apt. 1111, [STREET_ADDRESS][PERSON_NAME] Property: [PERSON_NAME] Ranch 🔧 …" at bounding box center [224, 84] width 279 height 169
paste textarea "Glad to hear things are all set! If {{property}} met your expectations, please …"
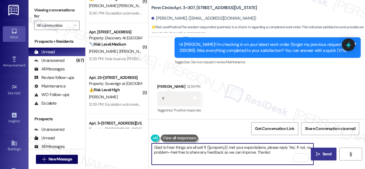
type textarea "Glad to hear things are all set! If {{property}} met your expectations, please …"
click at [322, 153] on span "Send" at bounding box center [326, 154] width 9 height 6
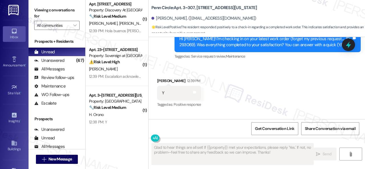
scroll to position [399, 0]
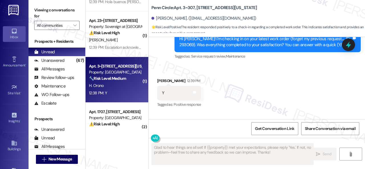
click at [119, 92] on div "12:38 PM: Y 12:38 PM: Y" at bounding box center [115, 92] width 54 height 7
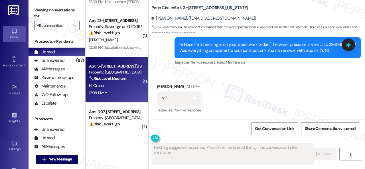
scroll to position [274, 0]
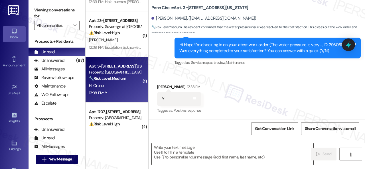
click at [194, 150] on textarea at bounding box center [233, 153] width 162 height 21
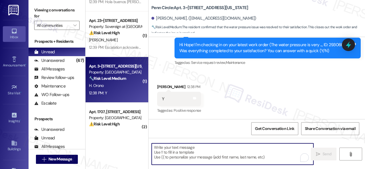
paste textarea "Glad to hear things are all set! If {{property}} met your expectations, please …"
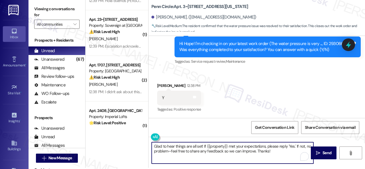
scroll to position [2, 0]
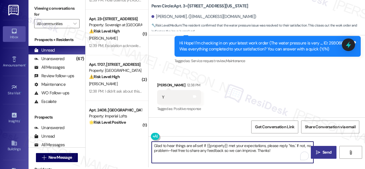
type textarea "Glad to hear things are all set! If {{property}} met your expectations, please …"
click at [323, 152] on span "Send" at bounding box center [326, 152] width 9 height 6
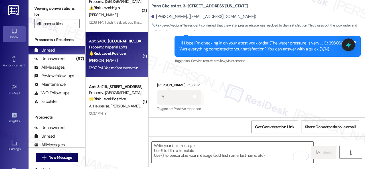
scroll to position [484, 0]
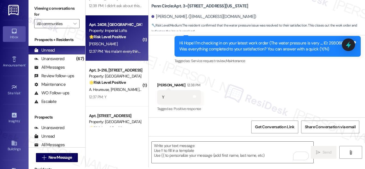
click at [129, 44] on div "[PERSON_NAME]" at bounding box center [115, 43] width 54 height 7
type textarea "Fetching suggested responses. Please feel free to read through the conversation…"
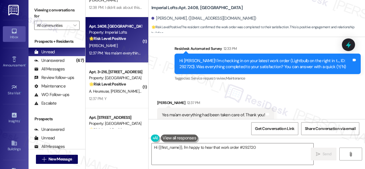
scroll to position [853, 0]
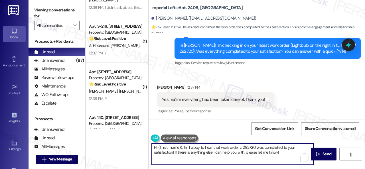
drag, startPoint x: 282, startPoint y: 152, endPoint x: 106, endPoint y: 136, distance: 177.5
click at [105, 136] on div "( 1 ) Apt. [STREET_ADDRESS] Property: Discovery At Kingwood 🔧 Risk Level: Mediu…" at bounding box center [224, 84] width 279 height 169
paste textarea "Glad to hear things are all set! If {{property}} met your expectations, please …"
type textarea "Glad to hear things are all set! If {{property}} met your expectations, please …"
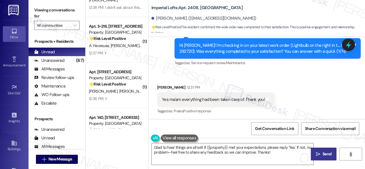
click at [318, 153] on span " Send" at bounding box center [324, 154] width 18 height 6
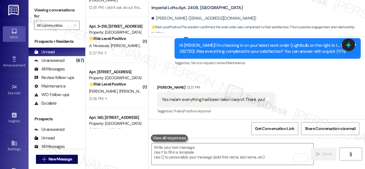
type textarea "Fetching suggested responses. Please feel free to read through the conversation…"
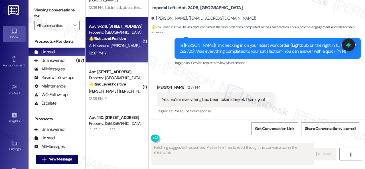
click at [123, 51] on div "12:37 PM: Y 12:37 PM: Y" at bounding box center [115, 53] width 54 height 7
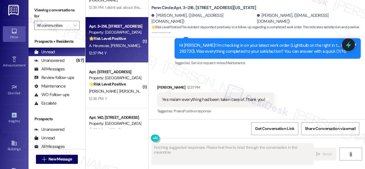
scroll to position [65, 0]
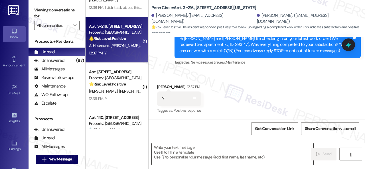
click at [194, 148] on textarea at bounding box center [233, 153] width 162 height 21
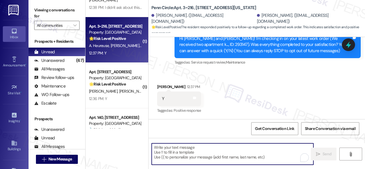
paste textarea "Glad to hear things are all set! If {{property}} met your expectations, please …"
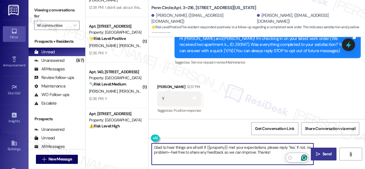
type textarea "Glad to hear things are all set! If {{property}} met your expectations, please …"
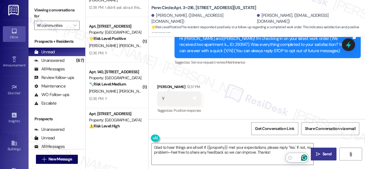
click at [317, 154] on icon "" at bounding box center [318, 154] width 4 height 5
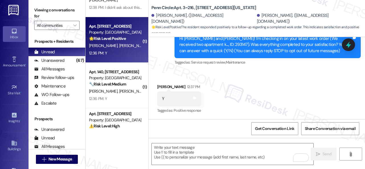
click at [136, 44] on div "L. Stork L. Trevino" at bounding box center [115, 45] width 54 height 7
type textarea "Fetching suggested responses. Please feel free to read through the conversation…"
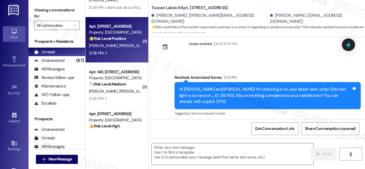
type textarea "Fetching suggested responses. Please feel free to read through the conversation…"
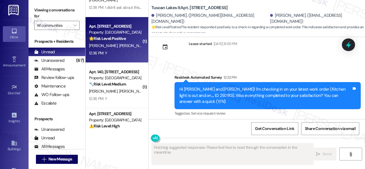
scroll to position [189, 0]
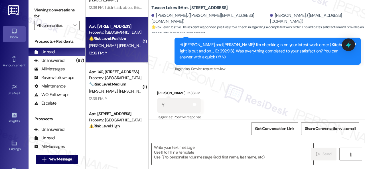
click at [204, 152] on textarea at bounding box center [233, 153] width 162 height 21
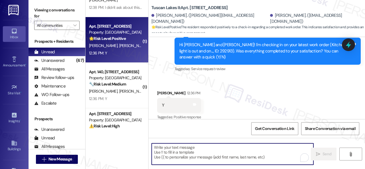
paste textarea "Glad to hear things are all set! If {{property}} met your expectations, please …"
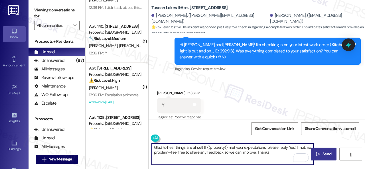
type textarea "Glad to hear things are all set! If {{property}} met your expectations, please …"
click at [325, 153] on span "Send" at bounding box center [326, 154] width 9 height 6
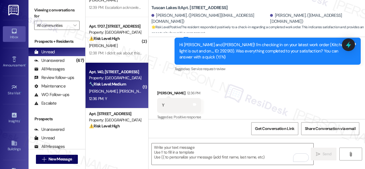
click at [124, 90] on div "K. Baez S. Beck" at bounding box center [115, 91] width 54 height 7
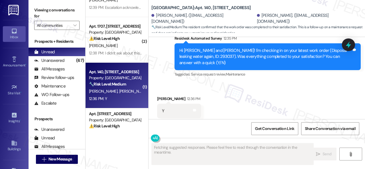
scroll to position [1369, 0]
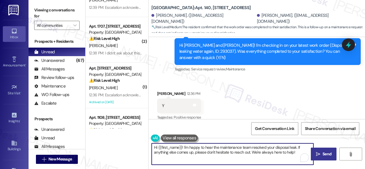
drag, startPoint x: 258, startPoint y: 152, endPoint x: 118, endPoint y: 135, distance: 140.9
click at [91, 135] on div "( 1 ) Apt. A3~0101, 2600 Cityview Drive Property: City View ⚠️ Risk Level: High…" at bounding box center [224, 84] width 279 height 169
paste textarea "Glad to hear things are all set! If {{property}} met your expectations, please …"
type textarea "Glad to hear things are all set! If {{property}} met your expectations, please …"
click at [327, 155] on span "Send" at bounding box center [326, 154] width 9 height 6
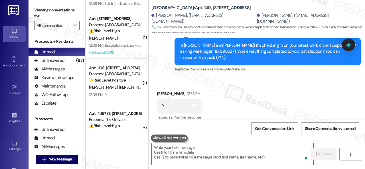
scroll to position [541, 0]
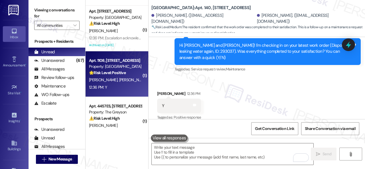
click at [131, 83] on div "S. Florez S. Gallego" at bounding box center [115, 79] width 54 height 7
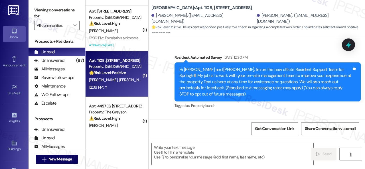
type textarea "Fetching suggested responses. Please feel free to read through the conversation…"
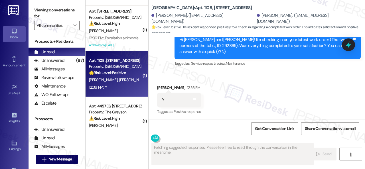
scroll to position [609, 0]
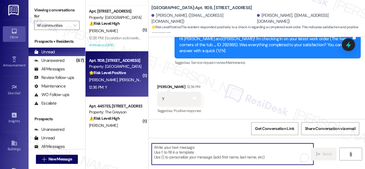
click at [213, 153] on textarea "To enrich screen reader interactions, please activate Accessibility in Grammarl…" at bounding box center [233, 153] width 162 height 21
paste textarea "Glad to hear things are all set! If {{property}} met your expectations, please …"
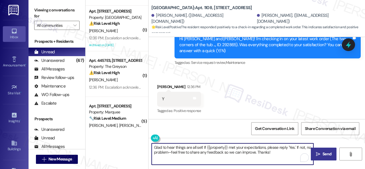
type textarea "Glad to hear things are all set! If {{property}} met your expectations, please …"
click at [322, 153] on span "Send" at bounding box center [326, 154] width 9 height 6
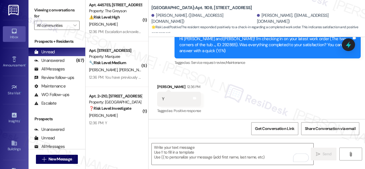
scroll to position [598, 0]
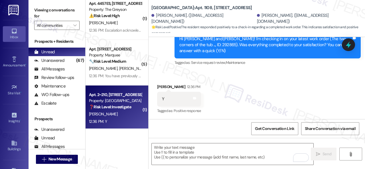
click at [121, 115] on div "M. Bailey" at bounding box center [115, 114] width 54 height 7
type textarea "Fetching suggested responses. Please feel free to read through the conversation…"
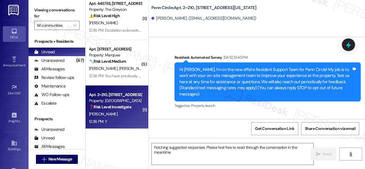
scroll to position [1694, 0]
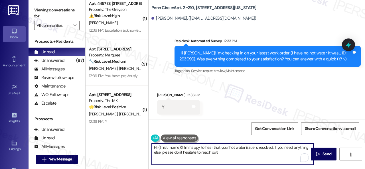
drag, startPoint x: 225, startPoint y: 155, endPoint x: 109, endPoint y: 130, distance: 117.9
click at [109, 130] on div "( 2 ) Apt. 1707, 1550 Katy Gap Rd Property: Grand Villas ⚠️ Risk Level: High Th…" at bounding box center [224, 84] width 279 height 169
paste textarea "Glad to hear things are all set! If {{property}} met your expectations, please …"
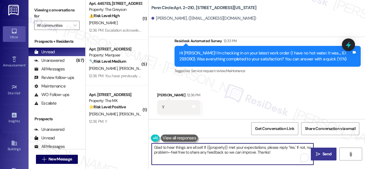
type textarea "Glad to hear things are all set! If {{property}} met your expectations, please …"
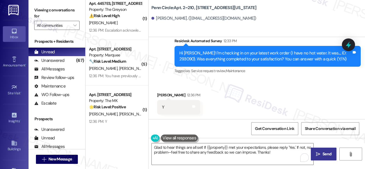
click at [328, 156] on span "Send" at bounding box center [326, 154] width 9 height 6
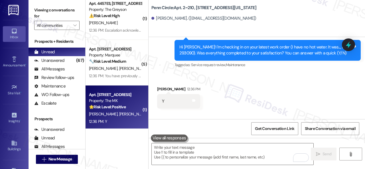
click at [132, 107] on div "🌟 Risk Level: Positive The resident responded positively to a check-in regardin…" at bounding box center [115, 107] width 53 height 6
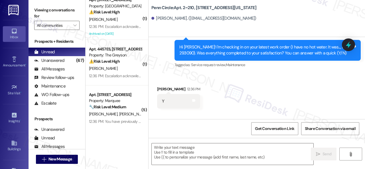
type textarea "Fetching suggested responses. Please feel free to read through the conversation…"
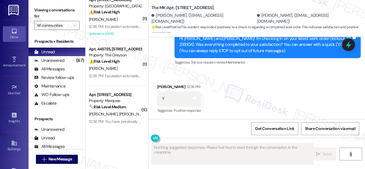
scroll to position [65, 0]
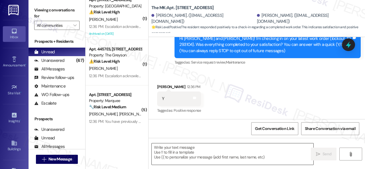
click at [207, 149] on textarea at bounding box center [233, 153] width 162 height 21
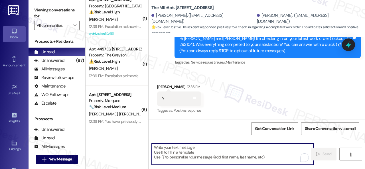
paste textarea "Glad to hear things are all set! If {{property}} met your expectations, please …"
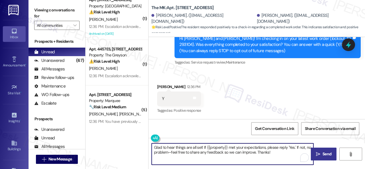
type textarea "Glad to hear things are all set! If {{property}} met your expectations, please …"
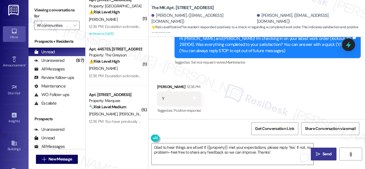
click at [321, 153] on span "Send" at bounding box center [326, 154] width 11 height 6
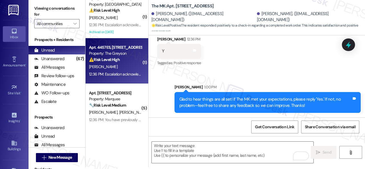
scroll to position [655, 0]
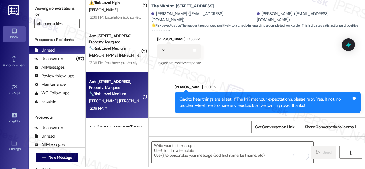
click at [133, 103] on div "K. Robinson D. Robinson" at bounding box center [115, 100] width 54 height 7
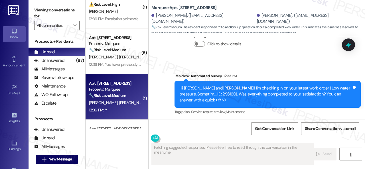
scroll to position [1313, 0]
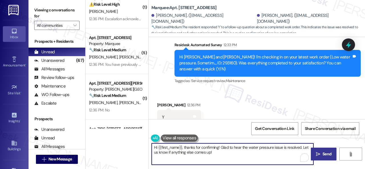
drag, startPoint x: 231, startPoint y: 154, endPoint x: 134, endPoint y: 138, distance: 98.6
click at [134, 138] on div "( 2 ) Apt. 1707, 1550 Katy Gap Rd Property: Grand Villas ⚠️ Risk Level: High Th…" at bounding box center [224, 84] width 279 height 169
paste textarea "Glad to hear things are all set! If {{property}} met your expectations, please …"
type textarea "Glad to hear things are all set! If {{property}} met your expectations, please …"
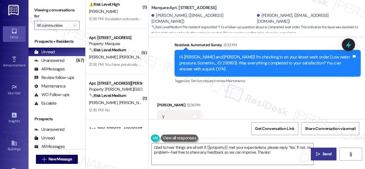
click at [317, 154] on icon "" at bounding box center [318, 154] width 4 height 5
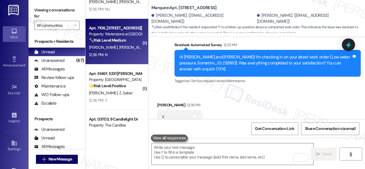
scroll to position [769, 0]
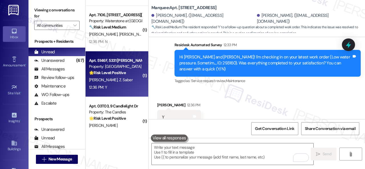
click at [131, 85] on div "12:36 PM: Y 12:36 PM: Y" at bounding box center [115, 87] width 54 height 7
type textarea "Fetching suggested responses. Please feel free to read through the conversation…"
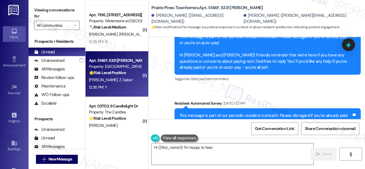
scroll to position [956, 0]
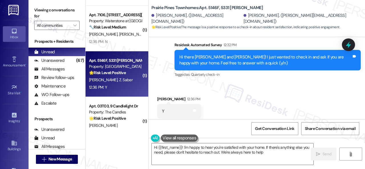
type textarea "Hi {{first_name}}! I'm happy to hear you're satisfied with your home. If there'…"
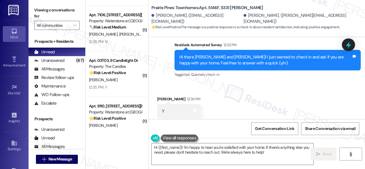
drag, startPoint x: 173, startPoint y: 76, endPoint x: 190, endPoint y: 93, distance: 23.6
click at [173, 83] on div "Received via SMS Zinat Saber 12:36 PM Y Tags and notes Tagged as: Positive resp…" at bounding box center [256, 107] width 216 height 48
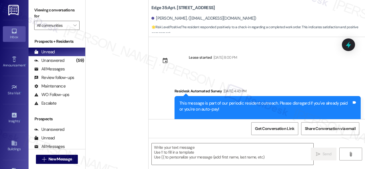
scroll to position [274, 0]
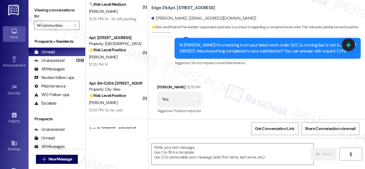
click at [168, 65] on div "Survey, sent via SMS Residesk Automated Survey 12:34 PM Hi [PERSON_NAME]! I'm c…" at bounding box center [256, 44] width 216 height 54
click at [182, 150] on textarea at bounding box center [233, 153] width 162 height 21
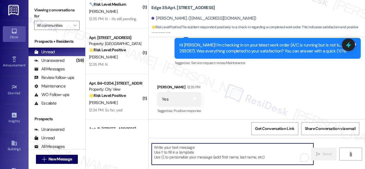
paste textarea "Glad to hear things are all set! If {{property}} met your expectations, please …"
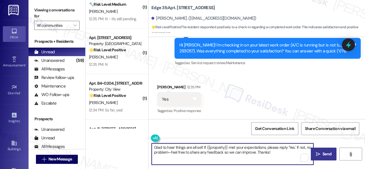
type textarea "Glad to hear things are all set! If {{property}} met your expectations, please …"
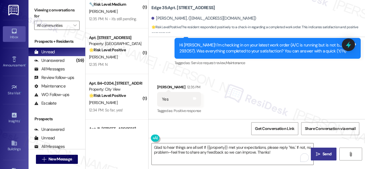
click at [325, 153] on span "Send" at bounding box center [326, 154] width 9 height 6
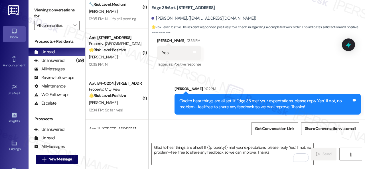
click at [116, 105] on div "[PERSON_NAME]" at bounding box center [115, 102] width 54 height 7
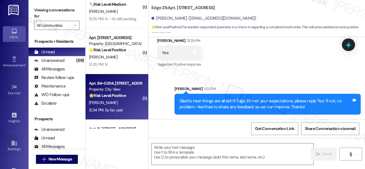
type textarea "Fetching suggested responses. Please feel free to read through the conversation…"
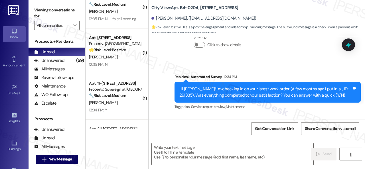
scroll to position [709, 0]
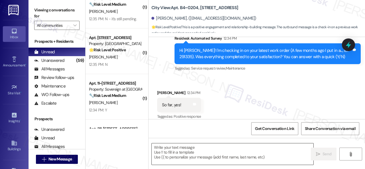
click at [181, 146] on textarea at bounding box center [233, 153] width 162 height 21
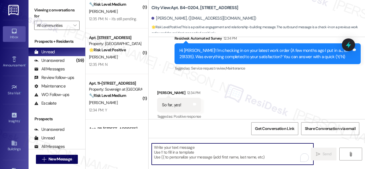
paste textarea "Thanks for your feedback. We appreciate it. Enjoy your day!"
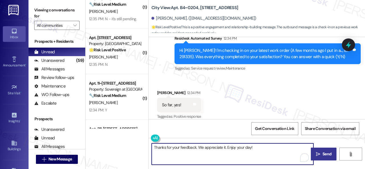
type textarea "Thanks for your feedback. We appreciate it. Enjoy your day!"
click at [325, 152] on span "Send" at bounding box center [326, 154] width 9 height 6
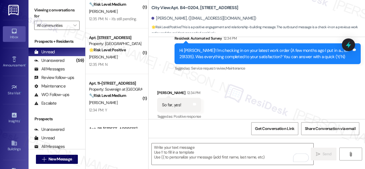
scroll to position [660, 0]
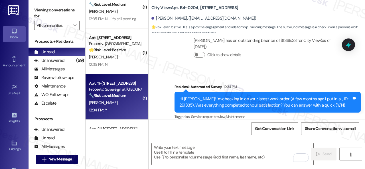
click at [123, 102] on div "[PERSON_NAME]" at bounding box center [115, 102] width 54 height 7
type textarea "Fetching suggested responses. Please feel free to read through the conversation…"
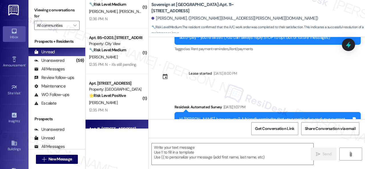
type textarea "Fetching suggested responses. Please feel free to read through the conversation…"
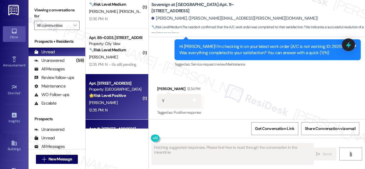
scroll to position [370, 0]
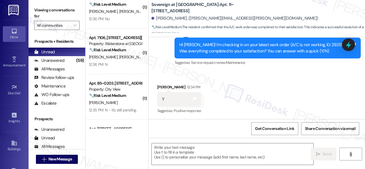
click at [176, 78] on div "Received via SMS [PERSON_NAME] 12:34 PM Y Tags and notes Tagged as: Positive re…" at bounding box center [256, 95] width 216 height 48
click at [180, 154] on textarea at bounding box center [233, 153] width 162 height 21
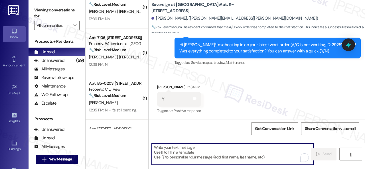
paste textarea "Glad to hear things are all set! If {{property}} met your expectations, please …"
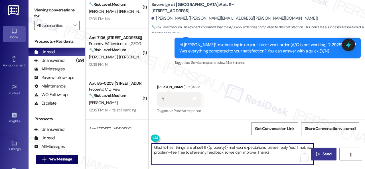
type textarea "Glad to hear things are all set! If {{property}} met your expectations, please …"
click at [322, 151] on span "Send" at bounding box center [326, 154] width 9 height 6
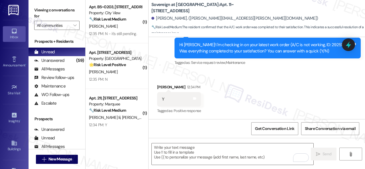
scroll to position [1197, 0]
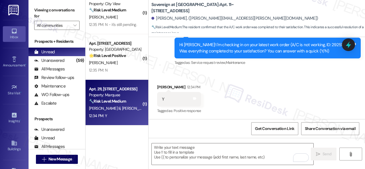
click at [120, 114] on div "12:34 PM: Y 12:34 PM: Y" at bounding box center [115, 115] width 54 height 7
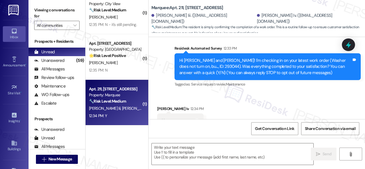
type textarea "Fetching suggested responses. Please feel free to read through the conversation…"
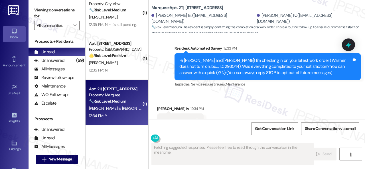
scroll to position [64, 0]
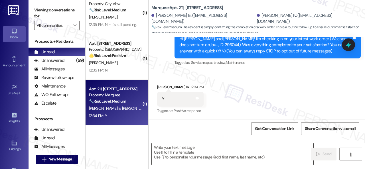
click at [186, 148] on textarea at bounding box center [233, 153] width 162 height 21
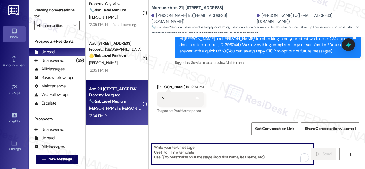
paste textarea "Glad to hear things are all set! If {{property}} met your expectations, please …"
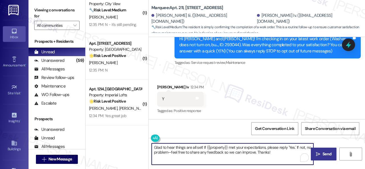
type textarea "Glad to hear things are all set! If {{property}} met your expectations, please …"
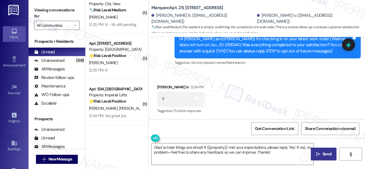
click at [317, 152] on icon "" at bounding box center [318, 154] width 4 height 5
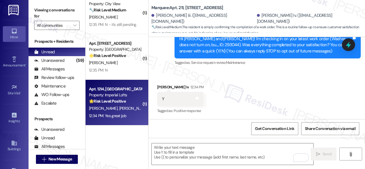
click at [127, 107] on div "[PERSON_NAME] [PERSON_NAME]" at bounding box center [115, 108] width 54 height 7
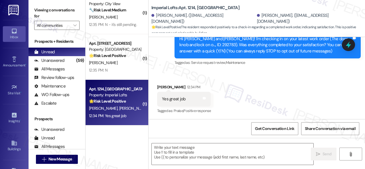
type textarea "Fetching suggested responses. Please feel free to read through the conversation…"
click at [202, 151] on textarea at bounding box center [233, 153] width 162 height 21
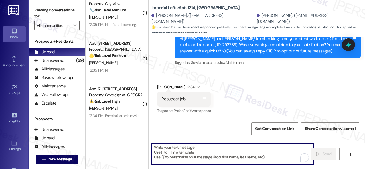
paste textarea "Glad to hear things are all set! If {{property}} met your expectations, please …"
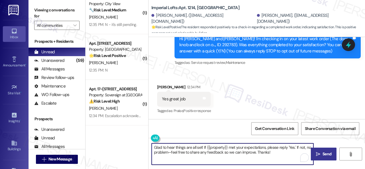
type textarea "Glad to hear things are all set! If {{property}} met your expectations, please …"
click at [315, 151] on button " Send" at bounding box center [324, 154] width 26 height 13
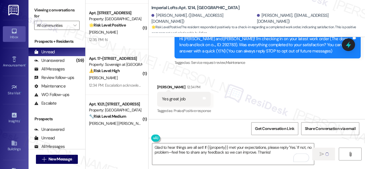
scroll to position [1254, 0]
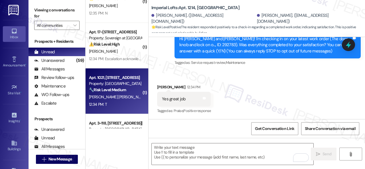
click at [130, 103] on div "12:34 PM: T 12:34 PM: T" at bounding box center [115, 104] width 54 height 7
type textarea "Fetching suggested responses. Please feel free to read through the conversation…"
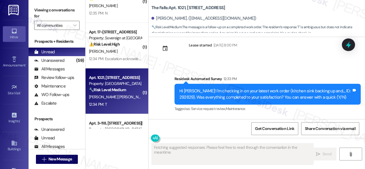
scroll to position [753, 0]
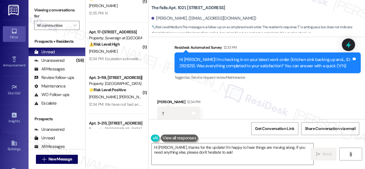
click at [170, 95] on div "Received via SMS [PERSON_NAME] 12:34 PM T Tags and notes" at bounding box center [179, 110] width 52 height 31
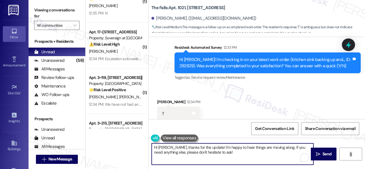
drag, startPoint x: 219, startPoint y: 156, endPoint x: 113, endPoint y: 144, distance: 106.8
click at [113, 144] on div "( 1 ) Apt. 7106, [STREET_ADDRESS][PERSON_NAME] Property: Waterstone at [GEOGRAP…" at bounding box center [224, 84] width 279 height 169
paste textarea "Thanks for your feedback. We appreciate it. Enjoy your day"
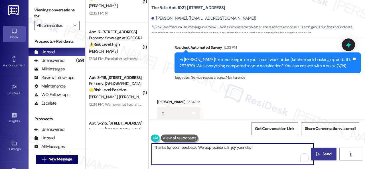
type textarea "Thanks for your feedback. We appreciate it. Enjoy your day!"
click at [318, 152] on span " Send" at bounding box center [324, 154] width 18 height 6
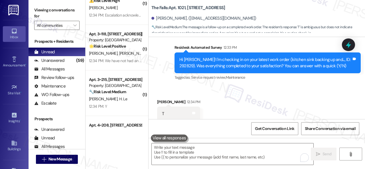
scroll to position [1311, 0]
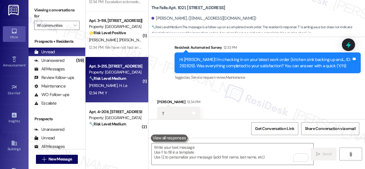
click at [127, 89] on div "[PERSON_NAME] H. Le" at bounding box center [115, 85] width 54 height 7
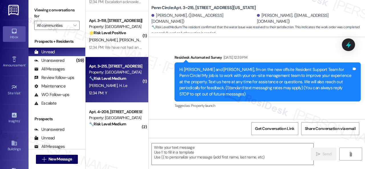
type textarea "Fetching suggested responses. Please feel free to read through the conversation…"
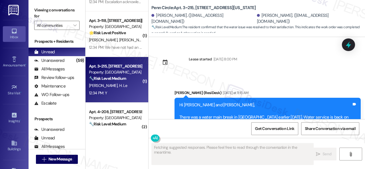
scroll to position [814, 0]
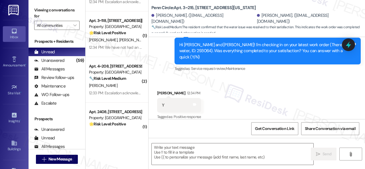
click at [165, 70] on div "Announcement, sent via SMS [PERSON_NAME] (ResiDesk) [DATE] at 11:15 AM Hi [PERS…" at bounding box center [256, 7] width 216 height 139
click at [210, 151] on textarea at bounding box center [233, 153] width 162 height 21
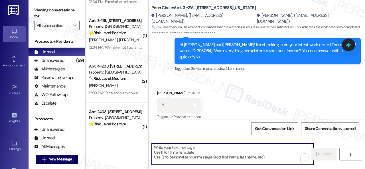
paste textarea "Glad to hear things are all set! If {{property}} met your expectations, please …"
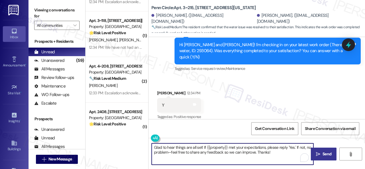
type textarea "Glad to hear things are all set! If {{property}} met your expectations, please …"
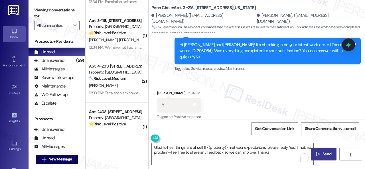
click at [316, 150] on button " Send" at bounding box center [324, 154] width 26 height 13
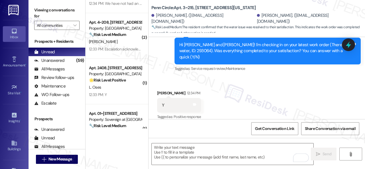
scroll to position [1368, 0]
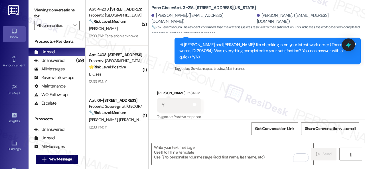
click at [115, 76] on div "L. Oses" at bounding box center [115, 74] width 54 height 7
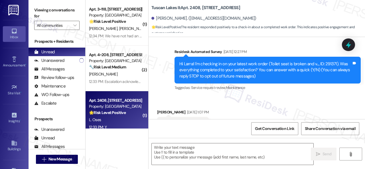
type textarea "Fetching suggested responses. Please feel free to read through the conversation…"
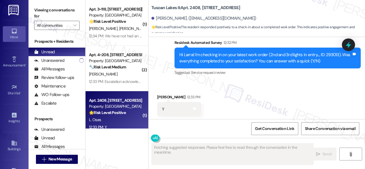
scroll to position [221, 0]
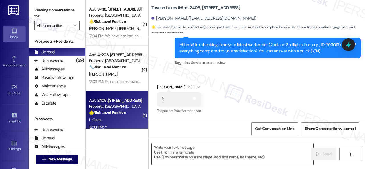
click at [196, 154] on textarea at bounding box center [233, 153] width 162 height 21
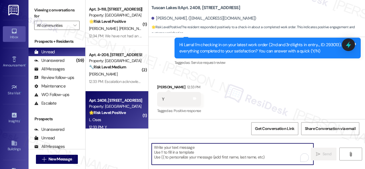
paste textarea "Glad to hear things are all set! If {{property}} met your expectations, please …"
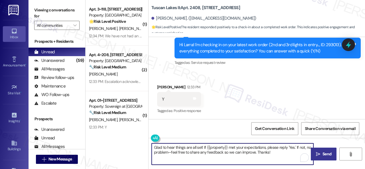
type textarea "Glad to hear things are all set! If {{property}} met your expectations, please …"
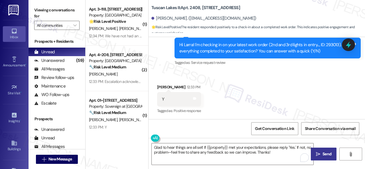
click at [317, 151] on span " Send" at bounding box center [324, 154] width 18 height 6
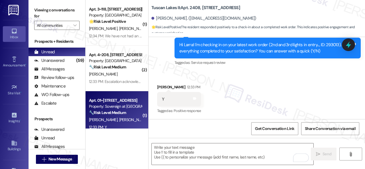
click at [130, 121] on div "[PERSON_NAME] [PERSON_NAME]" at bounding box center [115, 119] width 54 height 7
type textarea "Fetching suggested responses. Please feel free to read through the conversation…"
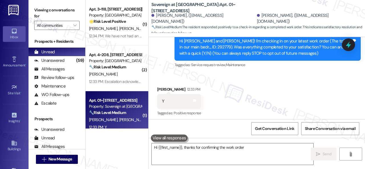
scroll to position [64, 0]
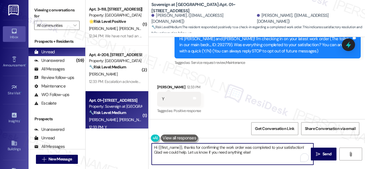
drag, startPoint x: 254, startPoint y: 152, endPoint x: 126, endPoint y: 146, distance: 128.1
click at [126, 146] on div "( 1 ) Apt. [STREET_ADDRESS] Property: Tuscan Lakes II 🌟 Risk Level: Positive Th…" at bounding box center [224, 84] width 279 height 169
paste textarea "Glad to hear things are all set! If {{property}} met your expectations, please …"
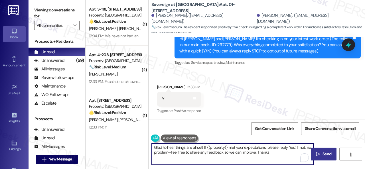
type textarea "Glad to hear things are all set! If {{property}} met your expectations, please …"
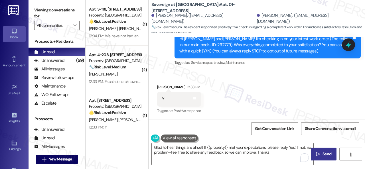
click at [316, 152] on icon "" at bounding box center [318, 154] width 4 height 5
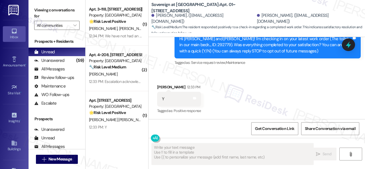
type textarea "Fetching suggested responses. Please feel free to read through the conversation…"
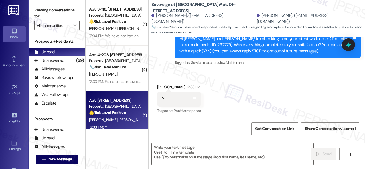
click at [136, 109] on div "Property: [GEOGRAPHIC_DATA]" at bounding box center [115, 106] width 53 height 6
type textarea "Fetching suggested responses. Please feel free to read through the conversation…"
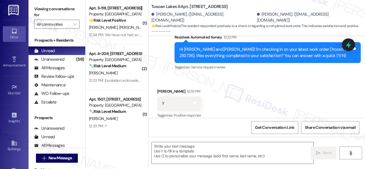
scroll to position [2, 0]
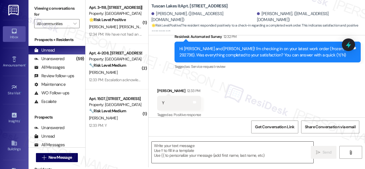
click at [206, 150] on textarea at bounding box center [233, 152] width 162 height 21
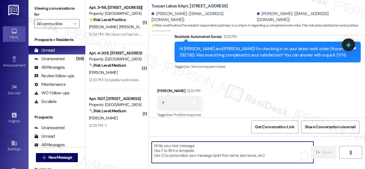
paste textarea "Glad to hear things are all set! If {{property}} met your expectations, please …"
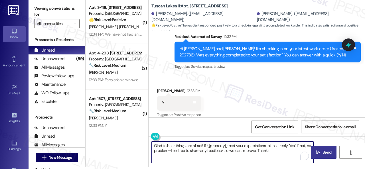
type textarea "Glad to hear things are all set! If {{property}} met your expectations, please …"
click at [317, 147] on button " Send" at bounding box center [324, 152] width 26 height 13
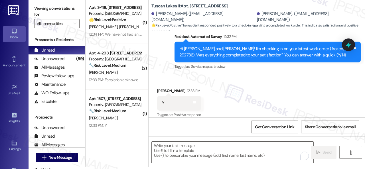
scroll to position [609, 0]
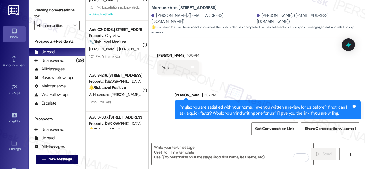
scroll to position [1457, 0]
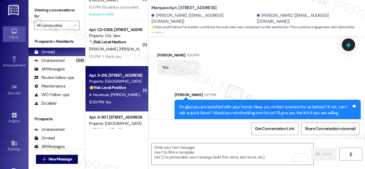
click at [135, 101] on div "12:59 PM: Yes 12:59 PM: Yes" at bounding box center [115, 102] width 54 height 7
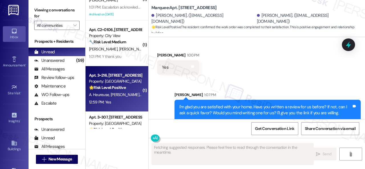
type textarea "Fetching suggested responses. Please feel free to read through the conversation…"
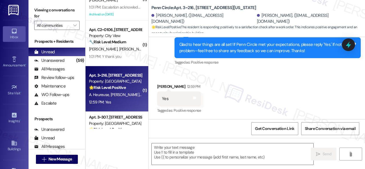
scroll to position [167, 0]
click at [196, 148] on textarea at bounding box center [233, 153] width 162 height 21
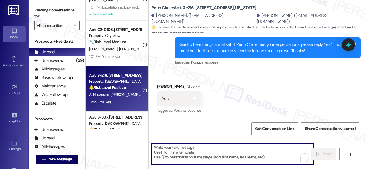
paste textarea "I'm glad you are satisfied with your home. Have you written a review for us bef…"
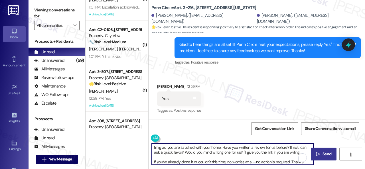
type textarea "I'm glad you are satisfied with your home. Have you written a review for us bef…"
click at [317, 156] on span " Send" at bounding box center [324, 154] width 18 height 6
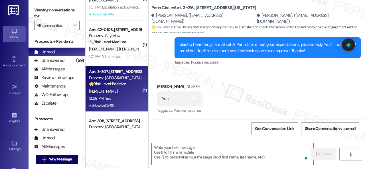
click at [122, 93] on div "K. Mcdermet" at bounding box center [115, 91] width 54 height 7
type textarea "Fetching suggested responses. Please feel free to read through the conversation…"
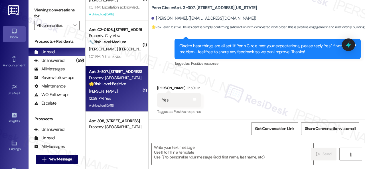
scroll to position [1849, 0]
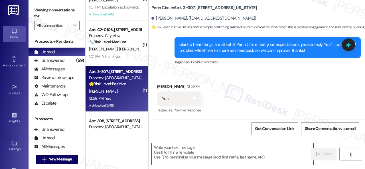
click at [192, 151] on textarea at bounding box center [233, 153] width 162 height 21
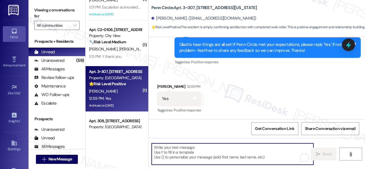
paste textarea "I'm glad you are satisfied with your home. Have you written a review for us bef…"
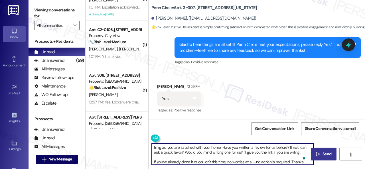
type textarea "I'm glad you are satisfied with your home. Have you written a review for us bef…"
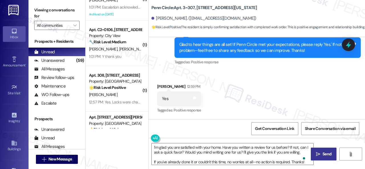
click at [323, 154] on span "Send" at bounding box center [326, 154] width 9 height 6
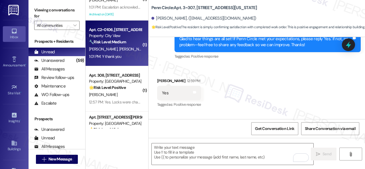
click at [133, 52] on div "V. Rodriguez F. Bueno" at bounding box center [115, 49] width 54 height 7
type textarea "Fetching suggested responses. Please feel free to read through the conversation…"
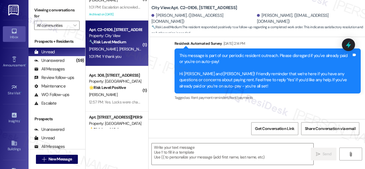
type textarea "Fetching suggested responses. Please feel free to read through the conversation…"
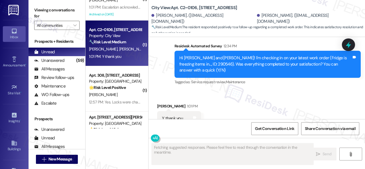
scroll to position [733, 0]
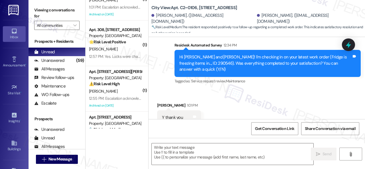
click at [173, 89] on div "Received via SMS Francisca Bueno 1:01 PM Y thank you Tags and notes Tagged as: …" at bounding box center [256, 113] width 216 height 48
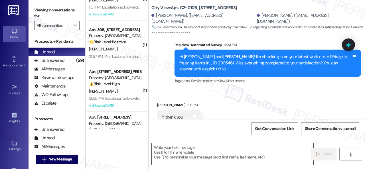
click at [209, 150] on textarea at bounding box center [233, 153] width 162 height 21
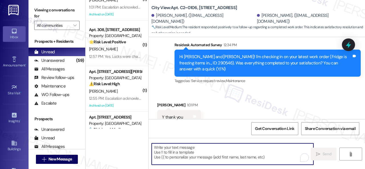
paste textarea "Glad to hear things are all set! If {{property}} met your expectations, please …"
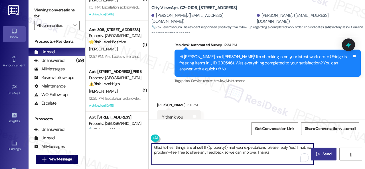
type textarea "Glad to hear things are all set! If {{property}} met your expectations, please …"
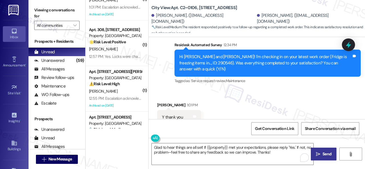
click at [319, 154] on span " Send" at bounding box center [324, 154] width 18 height 6
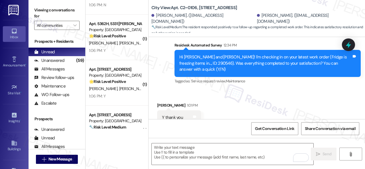
scroll to position [14, 0]
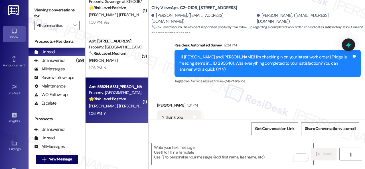
click at [115, 114] on div "1:06 PM: Y 1:06 PM: Y" at bounding box center [115, 113] width 54 height 7
type textarea "Fetching suggested responses. Please feel free to read through the conversation…"
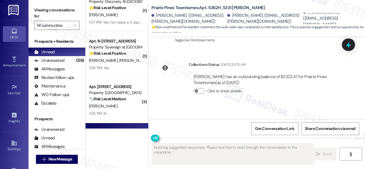
scroll to position [1348, 0]
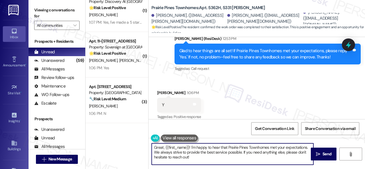
drag, startPoint x: 131, startPoint y: 141, endPoint x: 199, endPoint y: 152, distance: 69.0
click at [127, 139] on div "( 1 ) Apt. 623, 150 Northpark Plaza Drive Property: Discovery At Kingwood 🌟 Ris…" at bounding box center [224, 84] width 279 height 169
paste textarea "lad to hear things are all set! If {{property}} met your expectations, please r…"
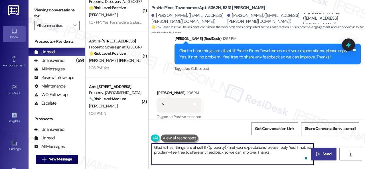
type textarea "Glad to hear things are all set! If {{property}} met your expectations, please …"
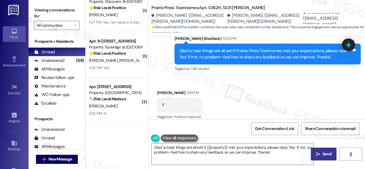
click at [324, 155] on span "Send" at bounding box center [326, 154] width 9 height 6
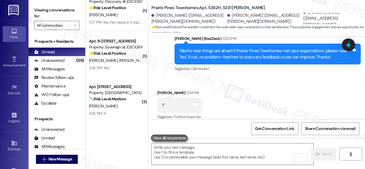
click at [177, 78] on div "Received via SMS David Hampton 1:06 PM Y Tags and notes Tagged as: Positive res…" at bounding box center [256, 101] width 216 height 48
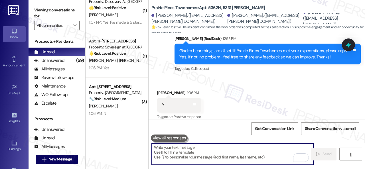
click at [193, 153] on textarea "To enrich screen reader interactions, please activate Accessibility in Grammarl…" at bounding box center [233, 153] width 162 height 21
paste textarea "I'm glad you are satisfied with your home. Have you written a review for us bef…"
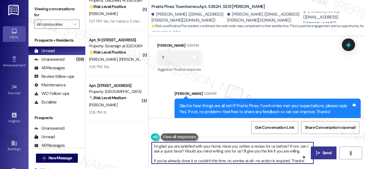
scroll to position [2, 0]
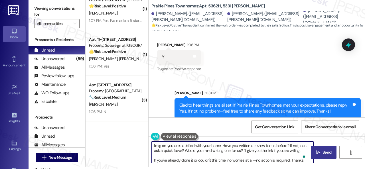
type textarea "I'm glad you are satisfied with your home. Have you written a review for us bef…"
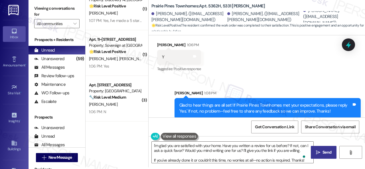
click at [317, 155] on span " Send" at bounding box center [324, 152] width 18 height 6
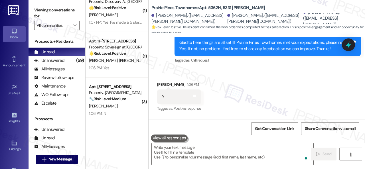
scroll to position [1348, 0]
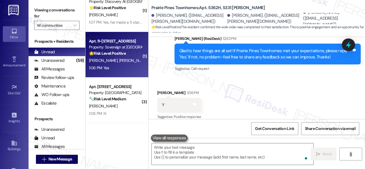
click at [128, 68] on div "1:06 PM: Yes 1:06 PM: Yes" at bounding box center [115, 67] width 54 height 7
type textarea "Fetching suggested responses. Please feel free to read through the conversation…"
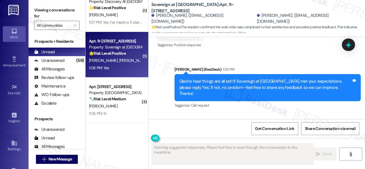
scroll to position [2100, 0]
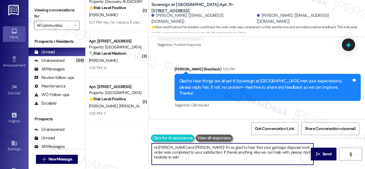
drag, startPoint x: 304, startPoint y: 152, endPoint x: 160, endPoint y: 135, distance: 145.6
click at [138, 133] on div "( 1 ) Apt. 623, 150 Northpark Plaza Drive Property: Discovery At Kingwood 🌟 Ris…" at bounding box center [224, 84] width 279 height 169
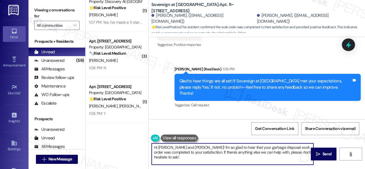
paste textarea "I'm glad you are satisfied with your home. Have you written a review for us bef…"
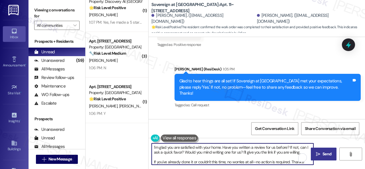
type textarea "I'm glad you are satisfied with your home. Have you written a review for us bef…"
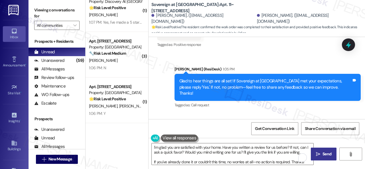
click at [319, 152] on span " Send" at bounding box center [324, 154] width 18 height 6
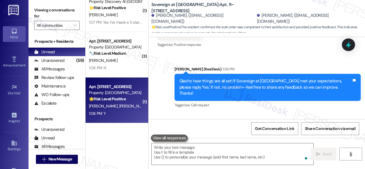
scroll to position [2100, 0]
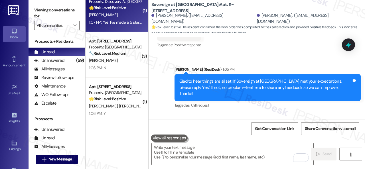
click at [126, 17] on div "C. Perez" at bounding box center [115, 14] width 54 height 7
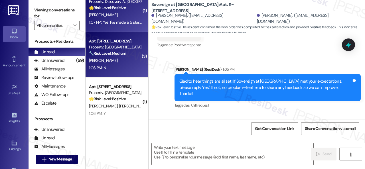
type textarea "Fetching suggested responses. Please feel free to read through the conversation…"
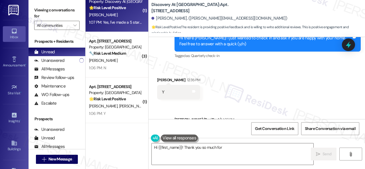
scroll to position [1400, 0]
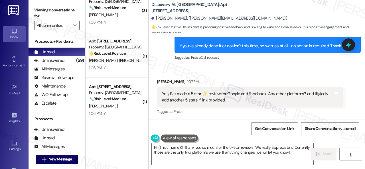
click at [180, 69] on div "Received via SMS Cleofas Perez 1:07 PM Yes, I've made a 5 star ✨ review for Goo…" at bounding box center [256, 93] width 216 height 54
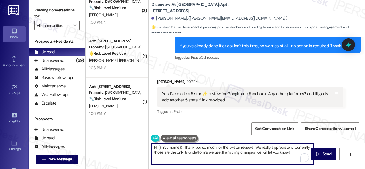
drag, startPoint x: 295, startPoint y: 153, endPoint x: 121, endPoint y: 139, distance: 174.4
click at [121, 139] on div "( 3 ) Apt. 1208, 1550 Katy Gap Rd Property: Grand Villas 🔧 Risk Level: Medium T…" at bounding box center [224, 84] width 279 height 169
paste textarea "I see. Thank you so much! Enjoy your day"
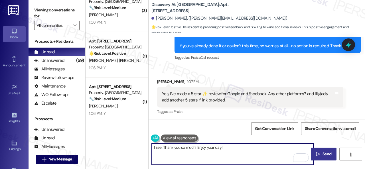
type textarea "I see. Thank you so much! Enjoy your day!"
click at [318, 150] on button " Send" at bounding box center [324, 154] width 26 height 13
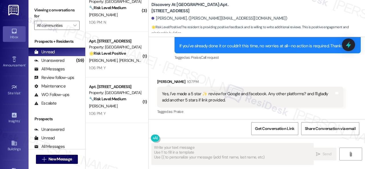
type textarea "Fetching suggested responses. Please feel free to read through the conversation…"
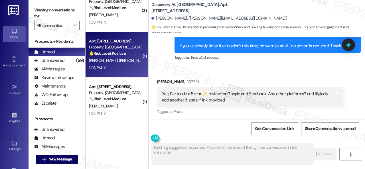
click at [127, 68] on div "1:06 PM: Y 1:06 PM: Y" at bounding box center [115, 67] width 54 height 7
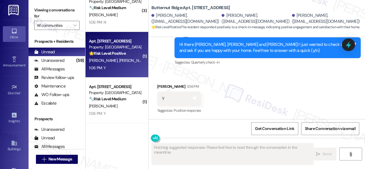
scroll to position [250, 0]
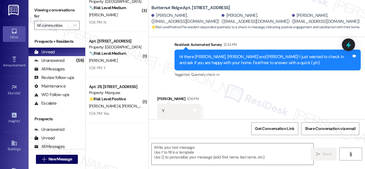
drag, startPoint x: 180, startPoint y: 82, endPoint x: 198, endPoint y: 94, distance: 21.8
click at [180, 83] on div "Received via SMS Sukhwant Kaur 1:06 PM Y Tags and notes Tagged as: Positive res…" at bounding box center [256, 107] width 216 height 48
click at [213, 154] on textarea at bounding box center [233, 153] width 162 height 21
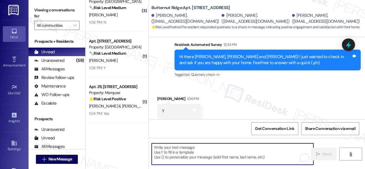
paste textarea "I'm glad you are satisfied with your home. Have you written a review for us bef…"
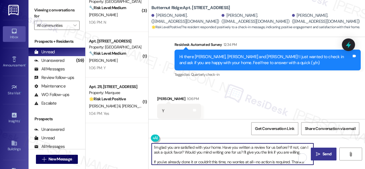
type textarea "I'm glad you are satisfied with your home. Have you written a review for us bef…"
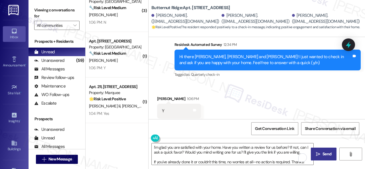
click at [316, 154] on icon "" at bounding box center [318, 154] width 4 height 5
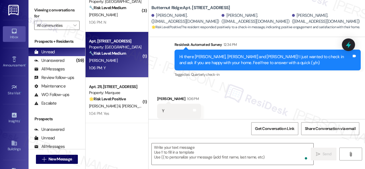
click at [127, 66] on div "1:06 PM: Y 1:06 PM: Y" at bounding box center [115, 67] width 54 height 7
type textarea "Fetching suggested responses. Please feel free to read through the conversation…"
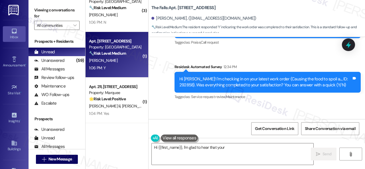
scroll to position [674, 0]
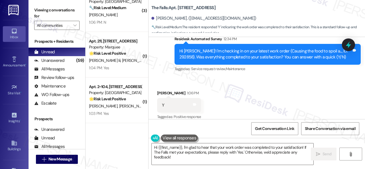
click at [163, 77] on div "Received via SMS Ian Obrien 1:06 PM Y Tags and notes Tagged as: Positive respon…" at bounding box center [256, 101] width 216 height 48
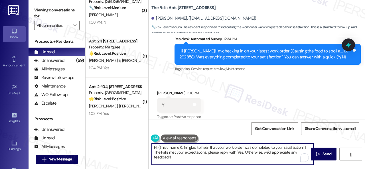
drag, startPoint x: 186, startPoint y: 161, endPoint x: 172, endPoint y: 118, distance: 45.7
click at [125, 131] on div "( 3 ) Apt. 1208, 1550 Katy Gap Rd Property: Grand Villas 🔧 Risk Level: Medium T…" at bounding box center [224, 84] width 279 height 169
paste textarea "Glad to hear things are all set! If {{property}} met your expectations, please …"
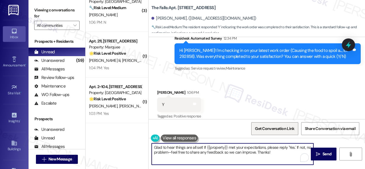
scroll to position [2, 0]
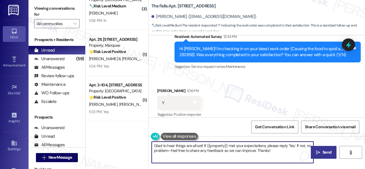
type textarea "Glad to hear things are all set! If {{property}} met your expectations, please …"
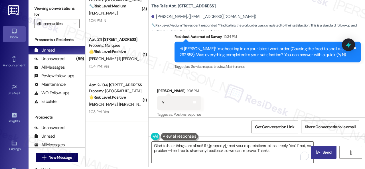
click at [317, 156] on button " Send" at bounding box center [324, 152] width 26 height 13
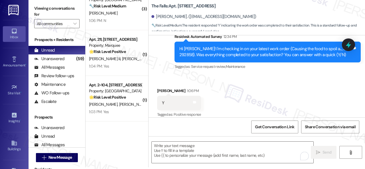
type textarea "Fetching suggested responses. Please feel free to read through the conversation…"
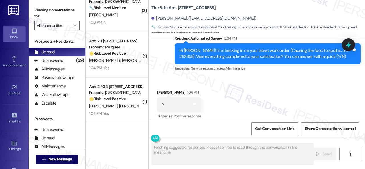
scroll to position [674, 0]
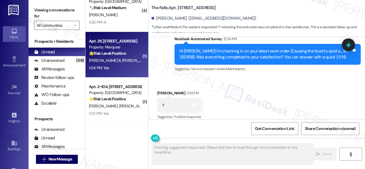
click at [117, 68] on div "1:04 PM: Yes 1:04 PM: Yes" at bounding box center [115, 67] width 54 height 7
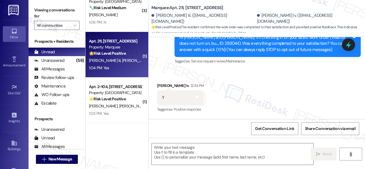
type textarea "Fetching suggested responses. Please feel free to read through the conversation…"
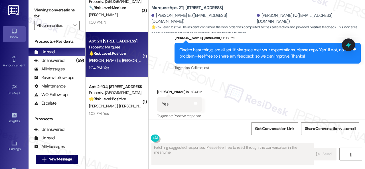
scroll to position [167, 0]
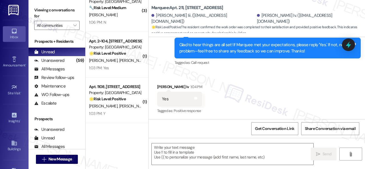
click at [176, 76] on div "Received via SMS Michael Roberts Iv 1:04 PM Yes Tags and notes Tagged as: Posit…" at bounding box center [256, 95] width 216 height 48
click at [202, 150] on textarea at bounding box center [233, 153] width 162 height 21
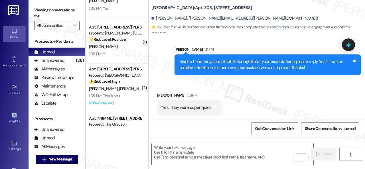
scroll to position [14, 0]
